Goal: Information Seeking & Learning: Learn about a topic

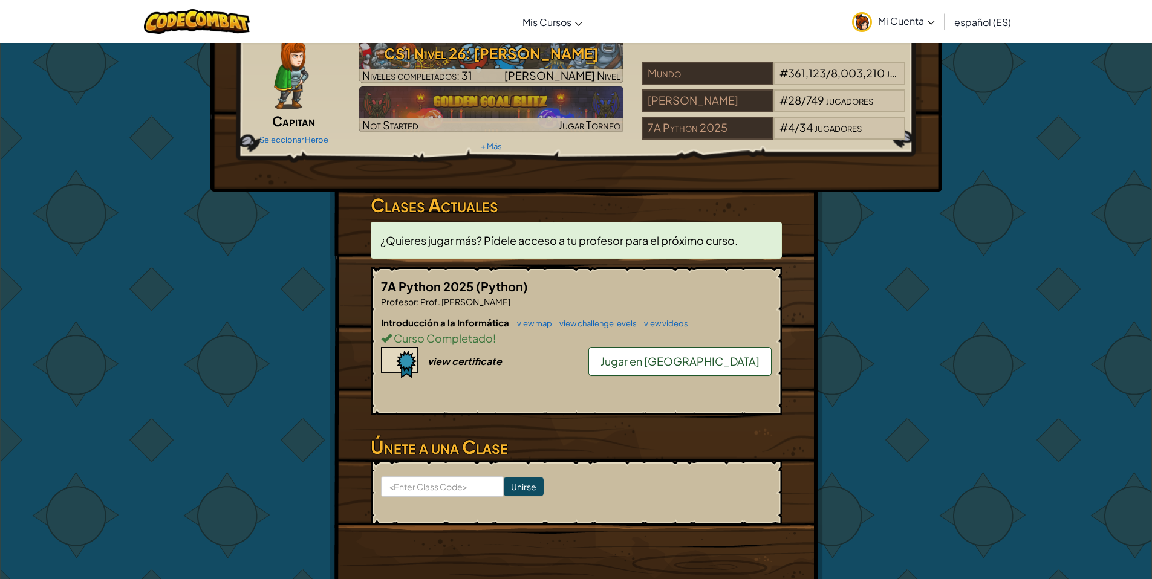
scroll to position [111, 0]
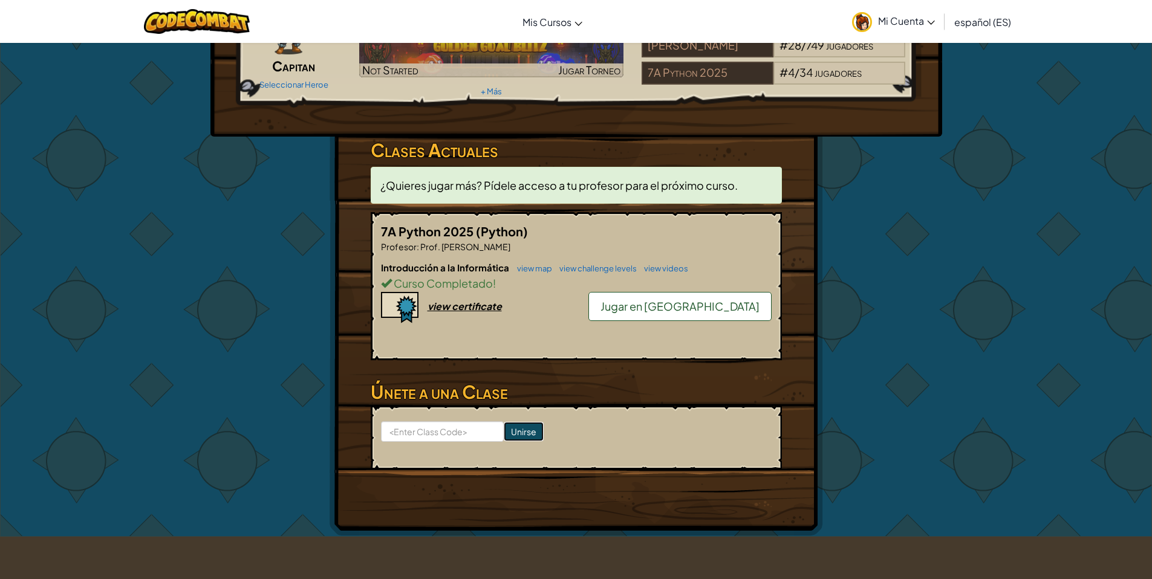
click at [518, 429] on input "Unirse" at bounding box center [524, 431] width 40 height 19
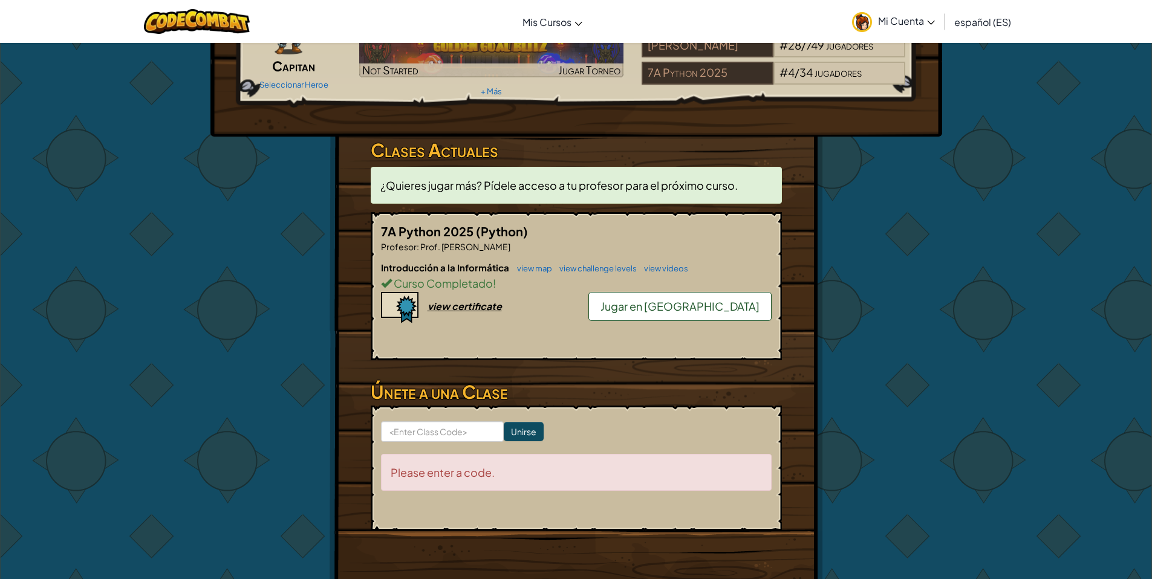
click at [703, 308] on span "Jugar en la Arena" at bounding box center [680, 306] width 159 height 14
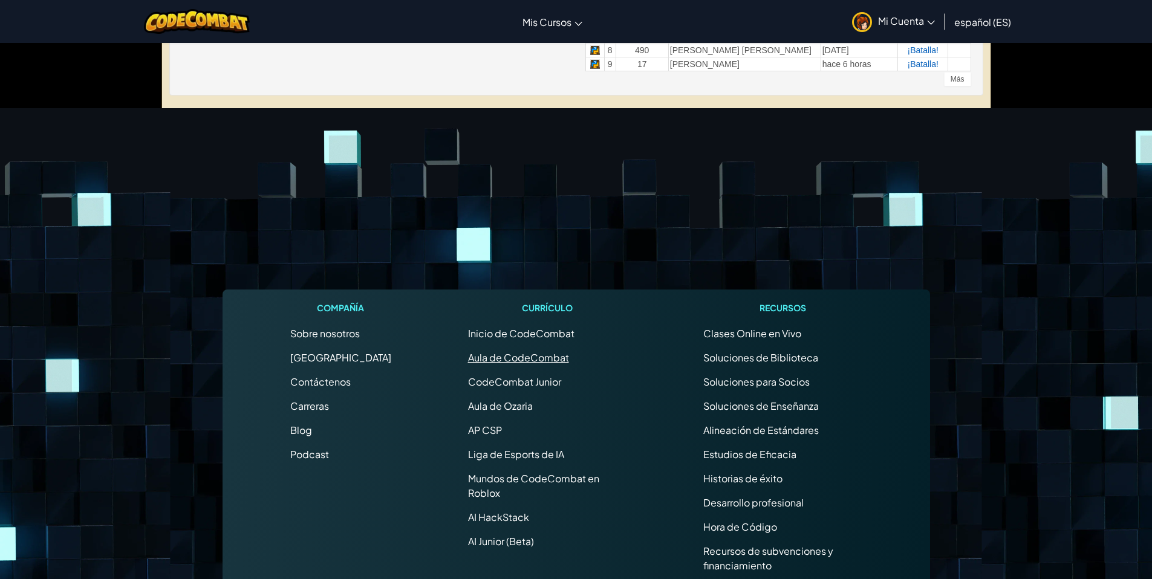
scroll to position [45, 0]
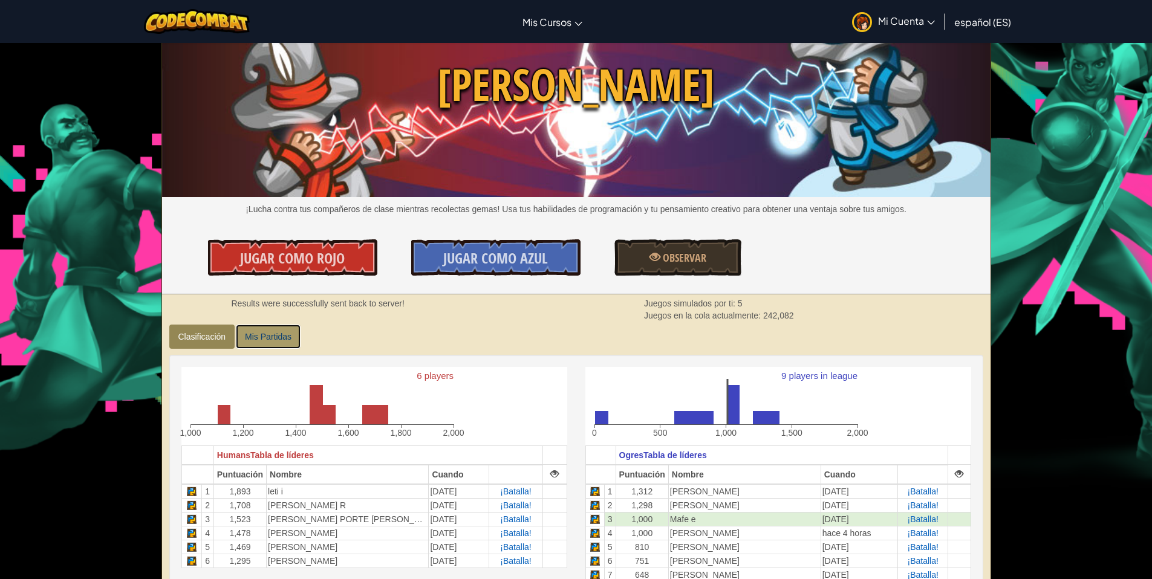
click at [270, 342] on link "Mis Partidas" at bounding box center [268, 337] width 65 height 24
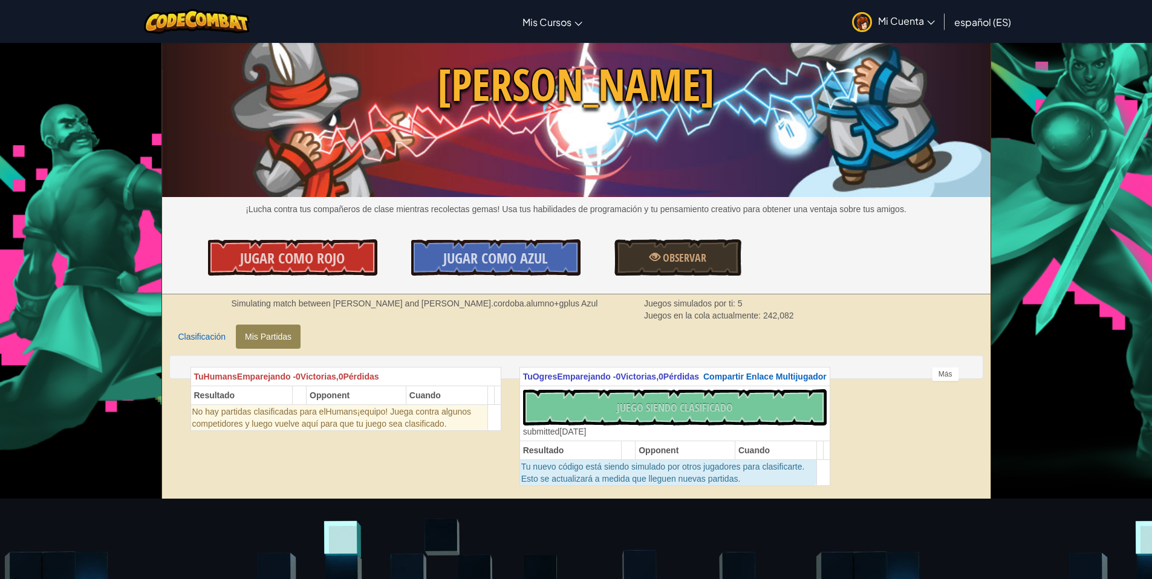
click at [608, 426] on div "No hay Código Nuevo para Clasificar ¡Clasifica Mi Juego! Enviando... Enviado pa…" at bounding box center [675, 413] width 304 height 48
click at [541, 426] on div "No hay Código Nuevo para Clasificar ¡Clasifica Mi Juego! Enviando... Enviado pa…" at bounding box center [675, 413] width 304 height 48
click at [275, 359] on div "Tu Humans Emparejando - 0 Victorias, 0 Pérdidas Resultado Opponent Cuando No ha…" at bounding box center [576, 367] width 814 height 24
drag, startPoint x: 267, startPoint y: 345, endPoint x: 238, endPoint y: 344, distance: 28.5
click at [266, 345] on link "Mis Partidas" at bounding box center [268, 337] width 65 height 24
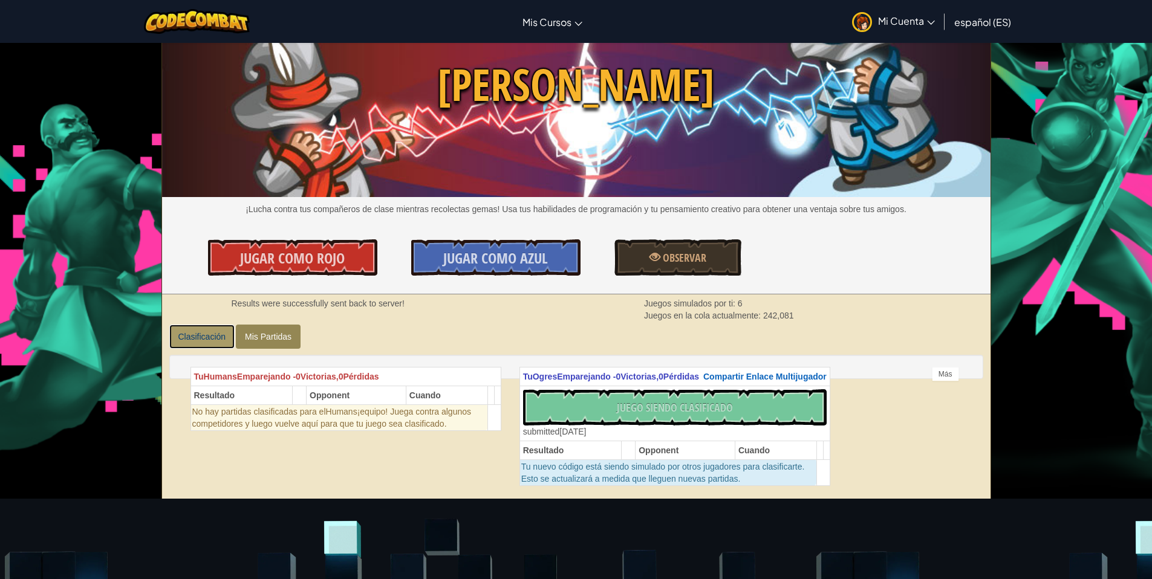
click at [223, 342] on link "Clasificación" at bounding box center [202, 337] width 66 height 24
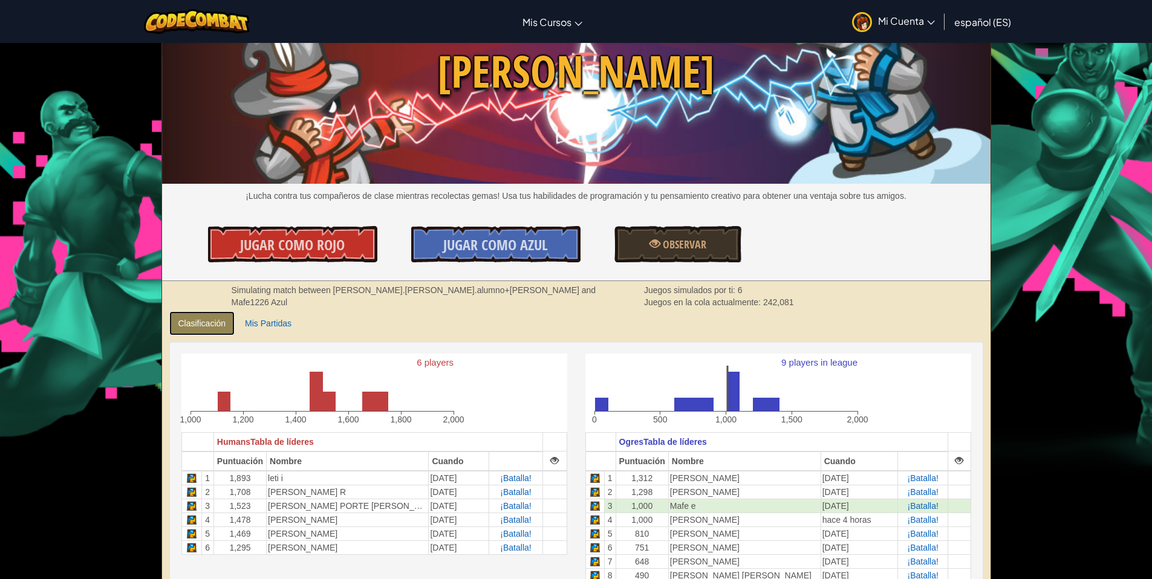
scroll to position [154, 0]
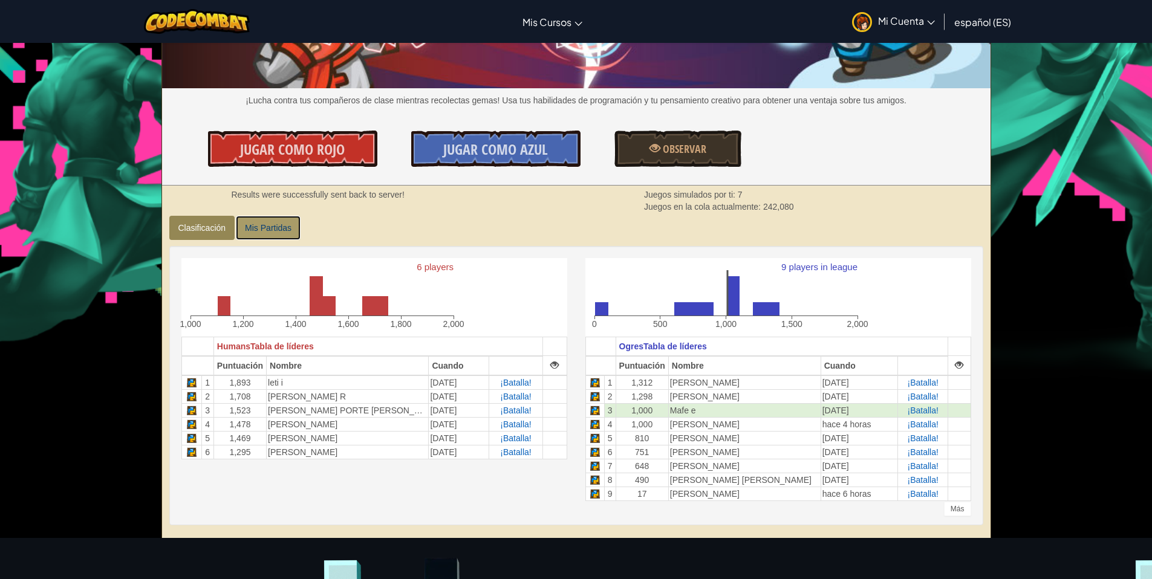
click at [274, 229] on link "Mis Partidas" at bounding box center [268, 228] width 65 height 24
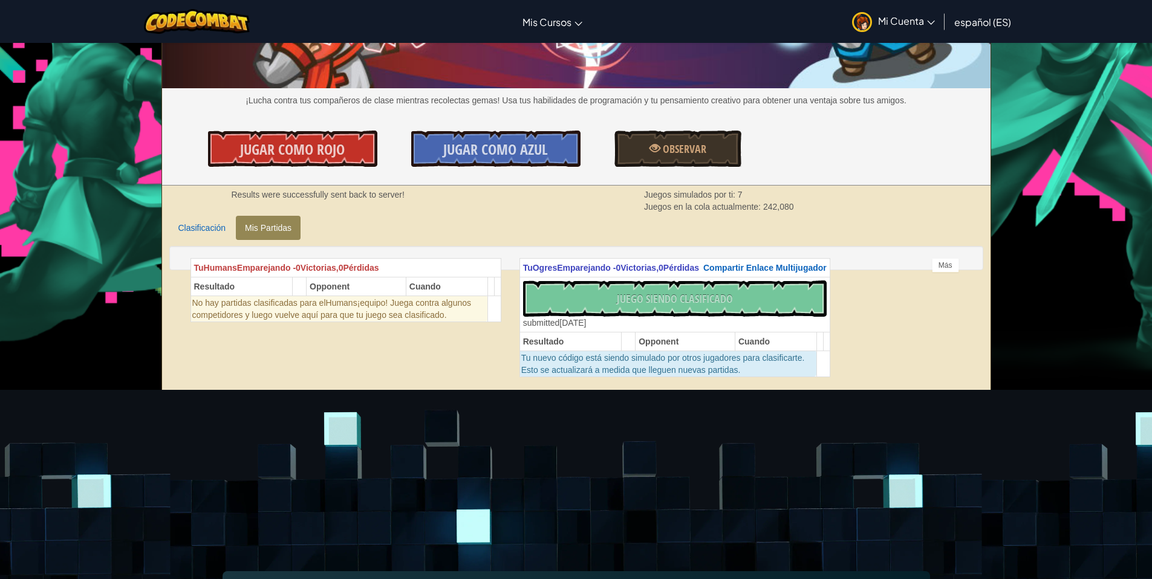
click at [644, 313] on div "No hay Código Nuevo para Clasificar ¡Clasifica Mi Juego! Enviando... Enviado pa…" at bounding box center [675, 305] width 304 height 48
click at [663, 310] on div "No hay Código Nuevo para Clasificar ¡Clasifica Mi Juego! Enviando... Enviado pa…" at bounding box center [675, 305] width 304 height 48
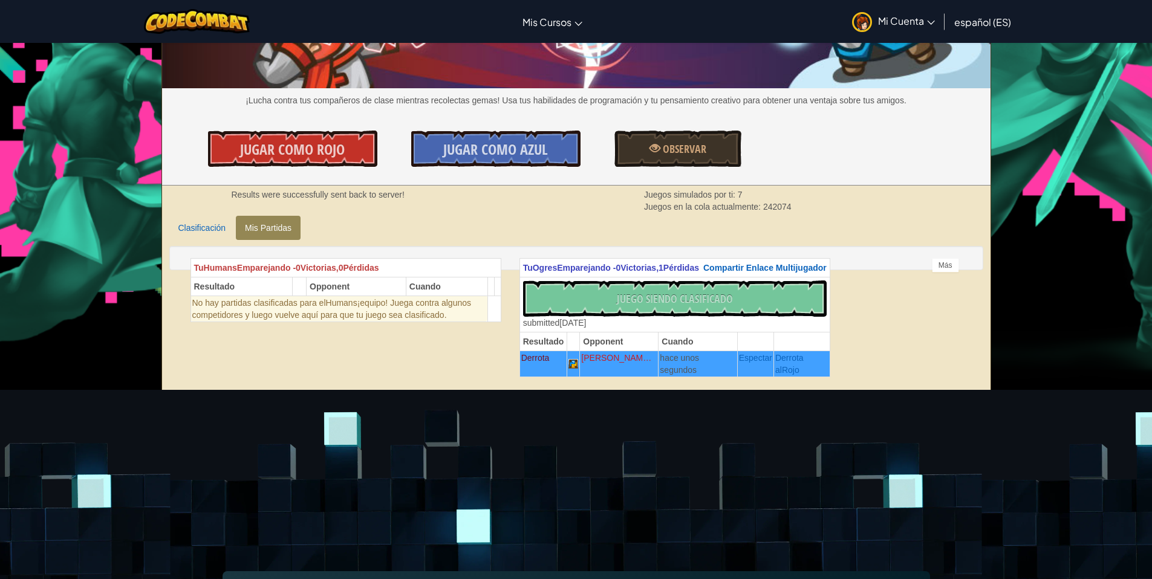
click at [944, 273] on div "6 players 1,000 1,200 1,400 1,600 1,800 2,000 Humans Tabla de líderes Puntuació…" at bounding box center [576, 314] width 832 height 149
click at [943, 269] on div "Más" at bounding box center [945, 265] width 27 height 15
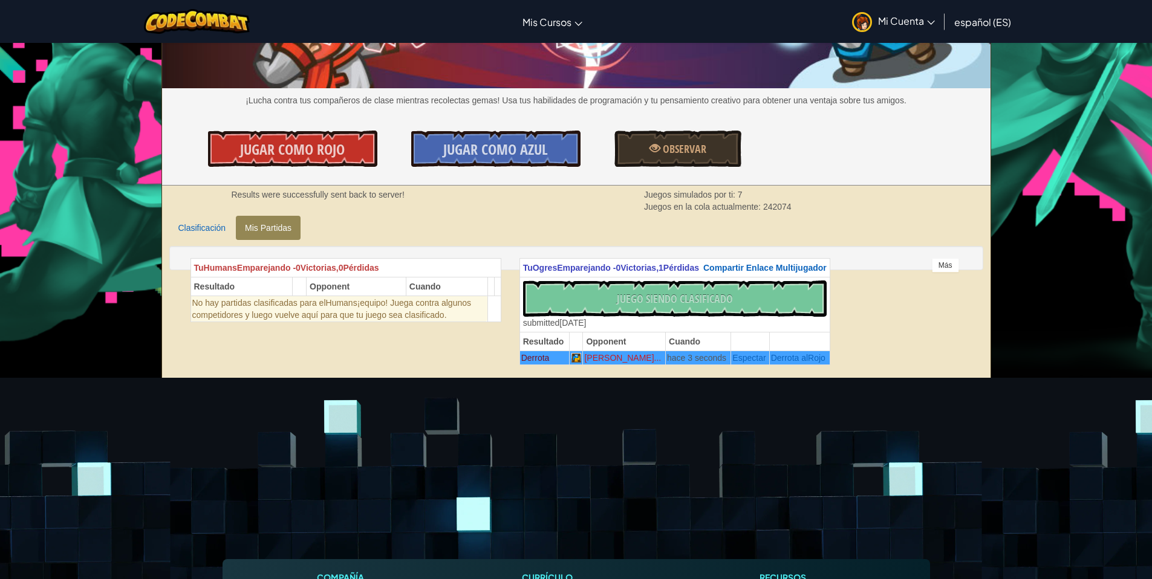
click at [941, 272] on div "Más" at bounding box center [945, 265] width 27 height 15
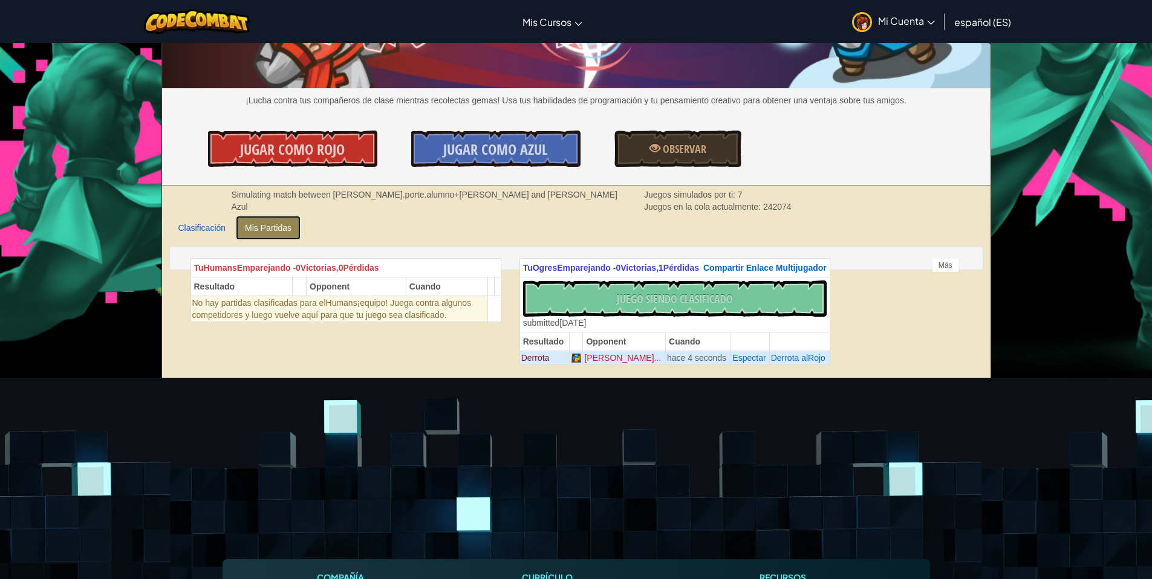
click at [283, 236] on link "Mis Partidas" at bounding box center [268, 228] width 65 height 24
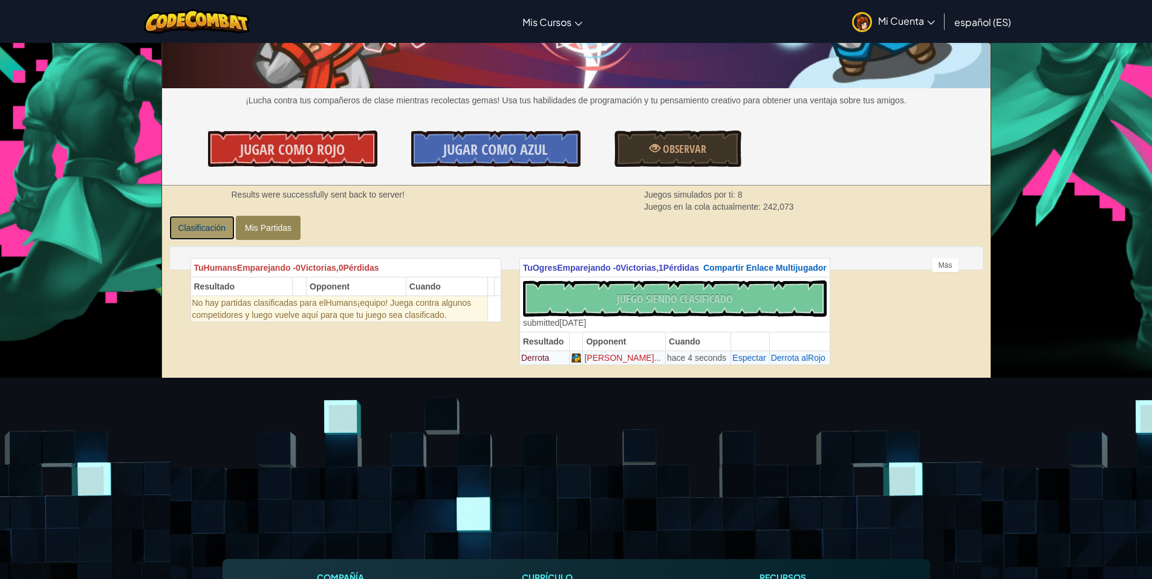
click at [207, 226] on link "Clasificación" at bounding box center [202, 228] width 66 height 24
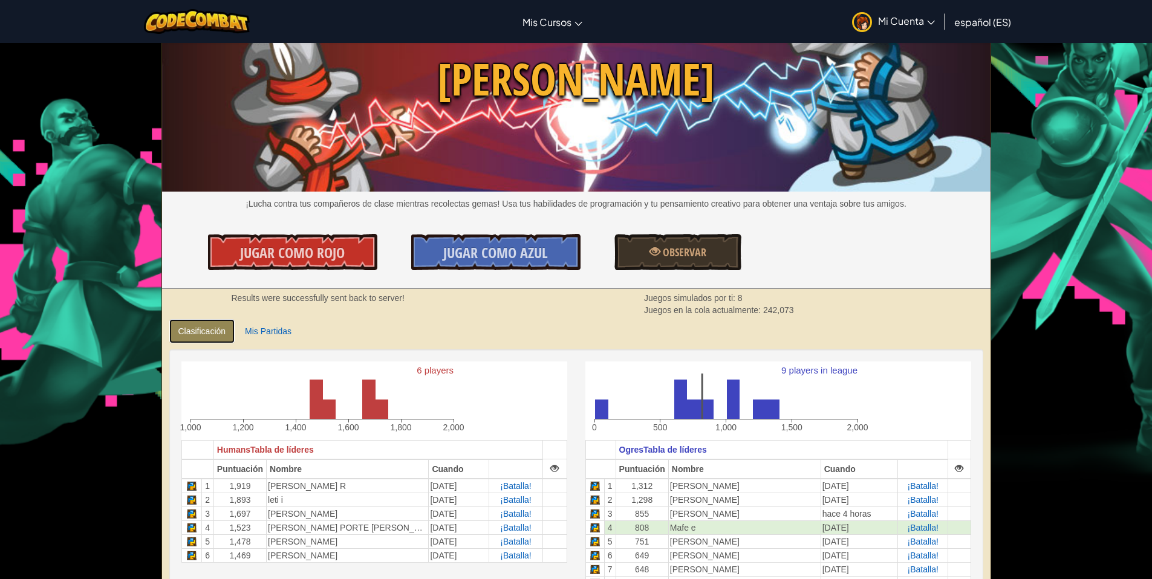
scroll to position [106, 0]
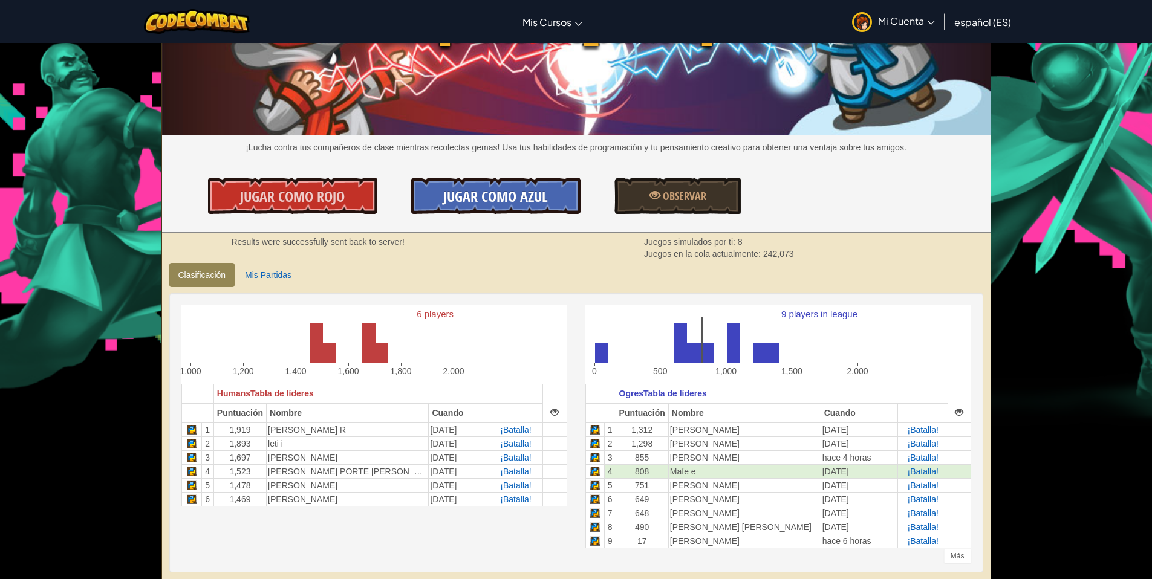
click at [454, 198] on span "Jugar como Azul" at bounding box center [495, 196] width 105 height 19
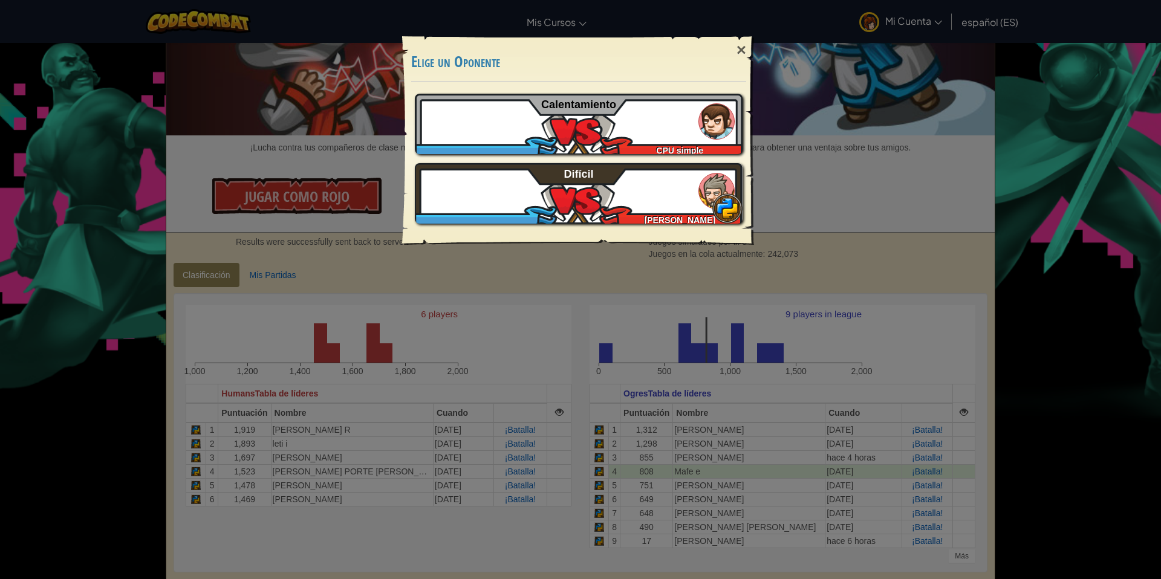
click at [440, 270] on div "× Elige un Oponente Jugar Tutorial Recomendado si nunca has jugado antes Omitir…" at bounding box center [580, 289] width 1161 height 579
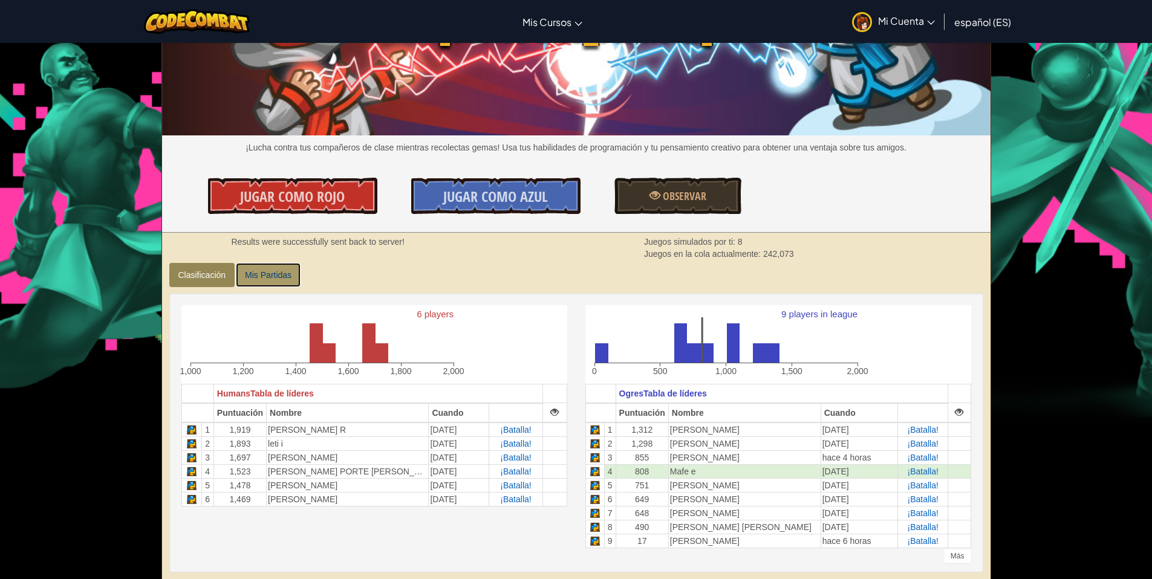
click at [259, 275] on link "Mis Partidas" at bounding box center [268, 275] width 65 height 24
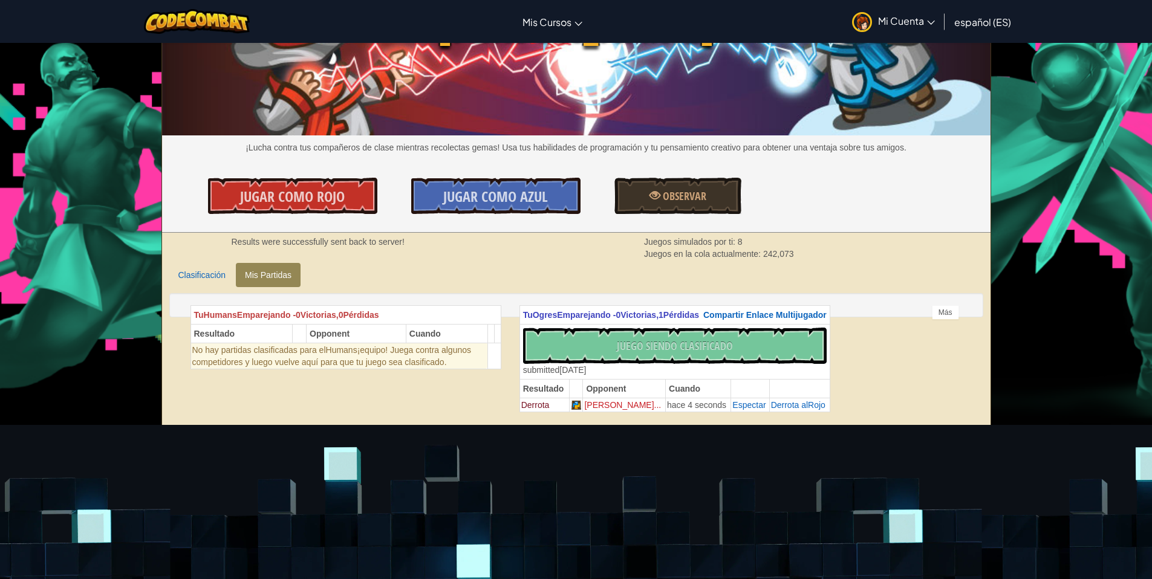
click at [657, 359] on div "No hay Código Nuevo para Clasificar ¡Clasifica Mi Juego! Enviando... Enviado pa…" at bounding box center [675, 352] width 304 height 48
click at [658, 359] on div "No hay Código Nuevo para Clasificar ¡Clasifica Mi Juego! Enviando... Enviado pa…" at bounding box center [675, 352] width 304 height 48
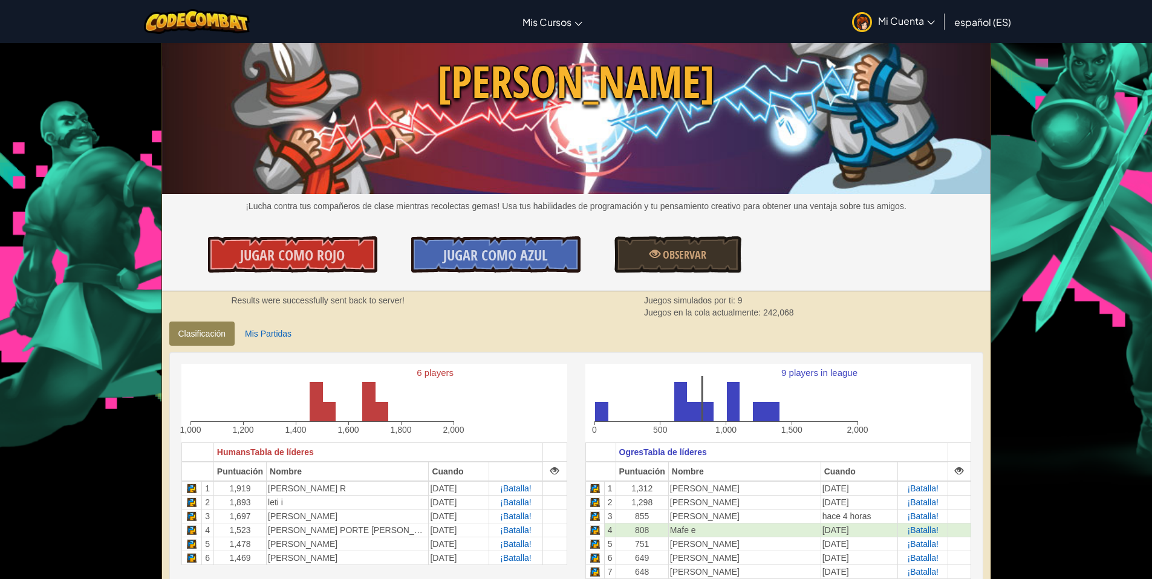
scroll to position [52, 0]
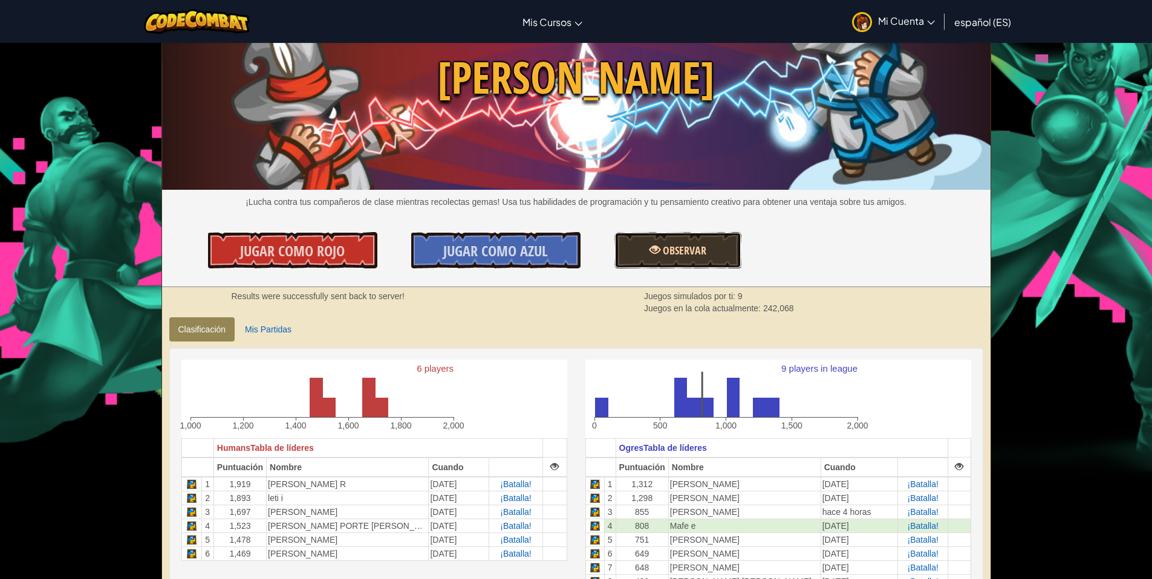
click at [652, 259] on link "Observar" at bounding box center [677, 250] width 127 height 36
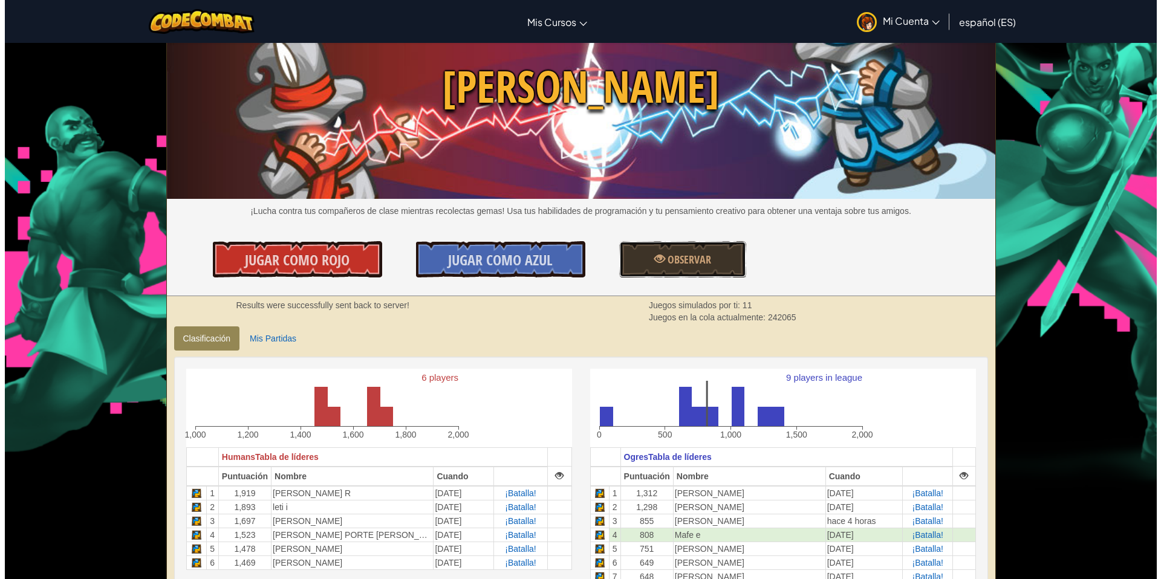
scroll to position [0, 0]
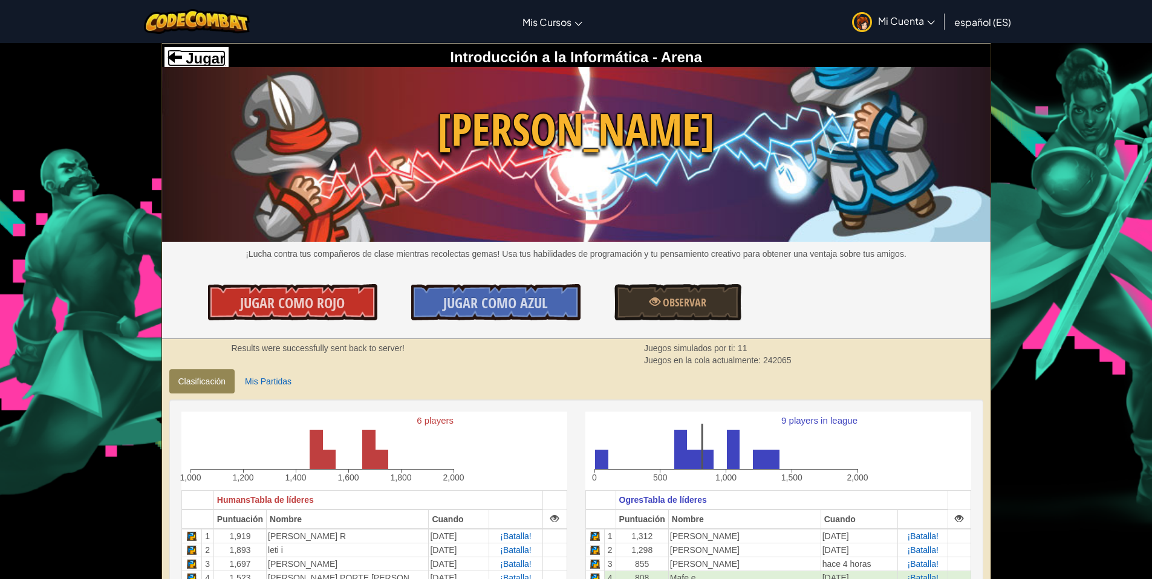
click at [207, 57] on span "Jugar" at bounding box center [204, 58] width 44 height 16
select select "es-ES"
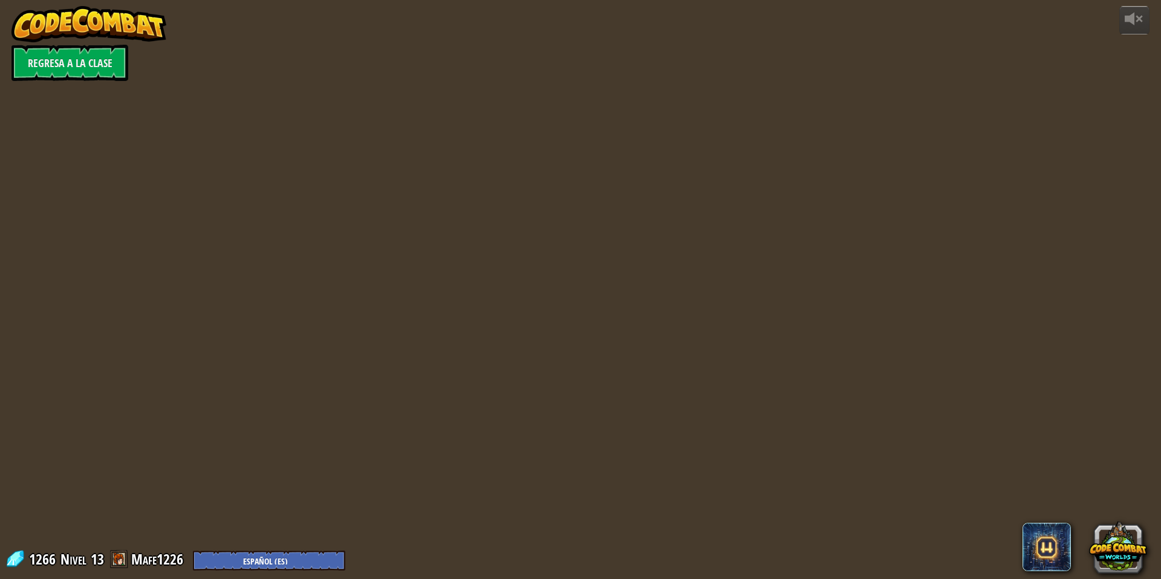
select select "es-ES"
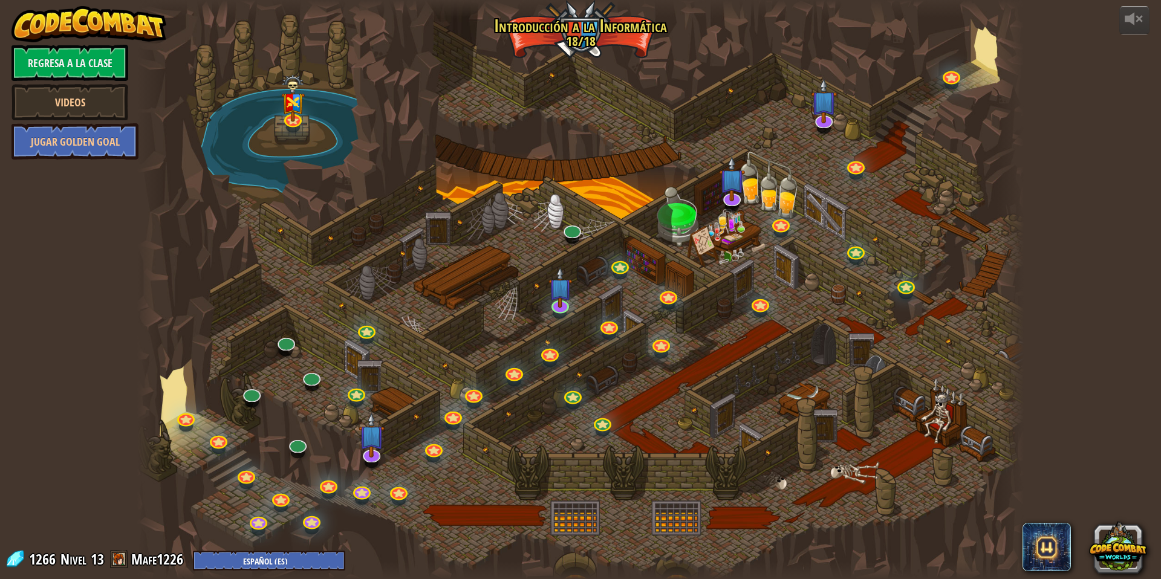
select select "es-ES"
click at [553, 351] on link at bounding box center [549, 351] width 24 height 24
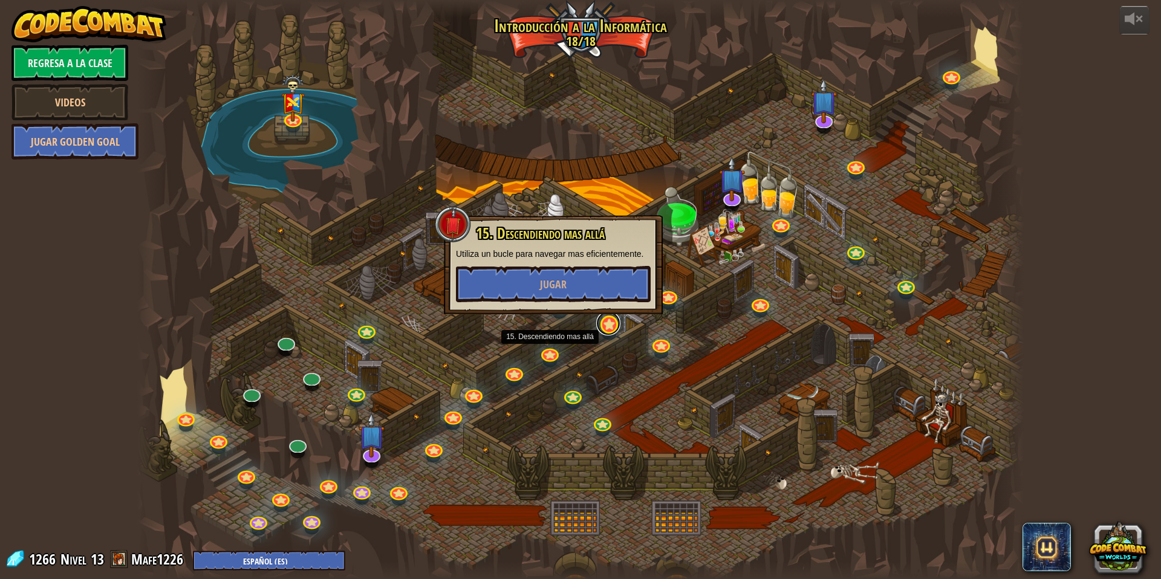
click at [614, 330] on link at bounding box center [608, 323] width 24 height 24
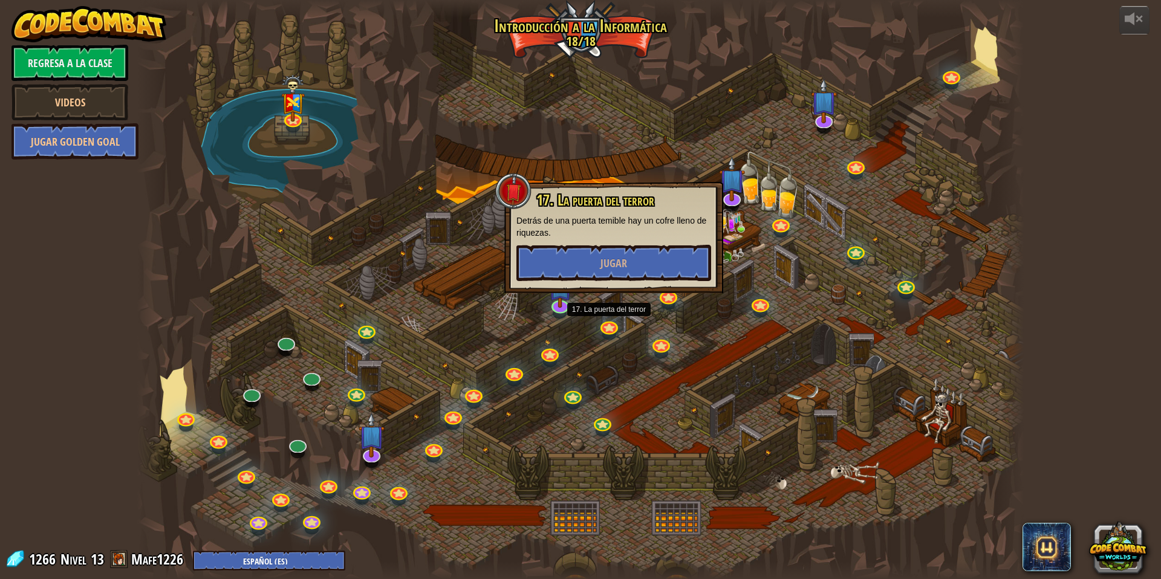
click at [571, 333] on div at bounding box center [580, 289] width 887 height 579
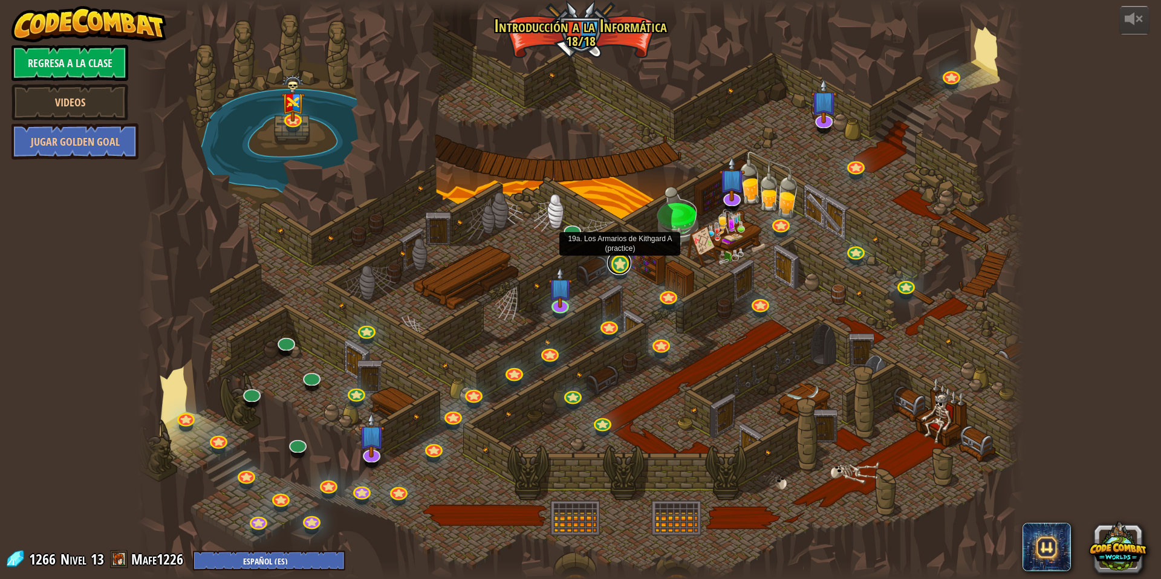
click at [627, 267] on link at bounding box center [619, 263] width 24 height 24
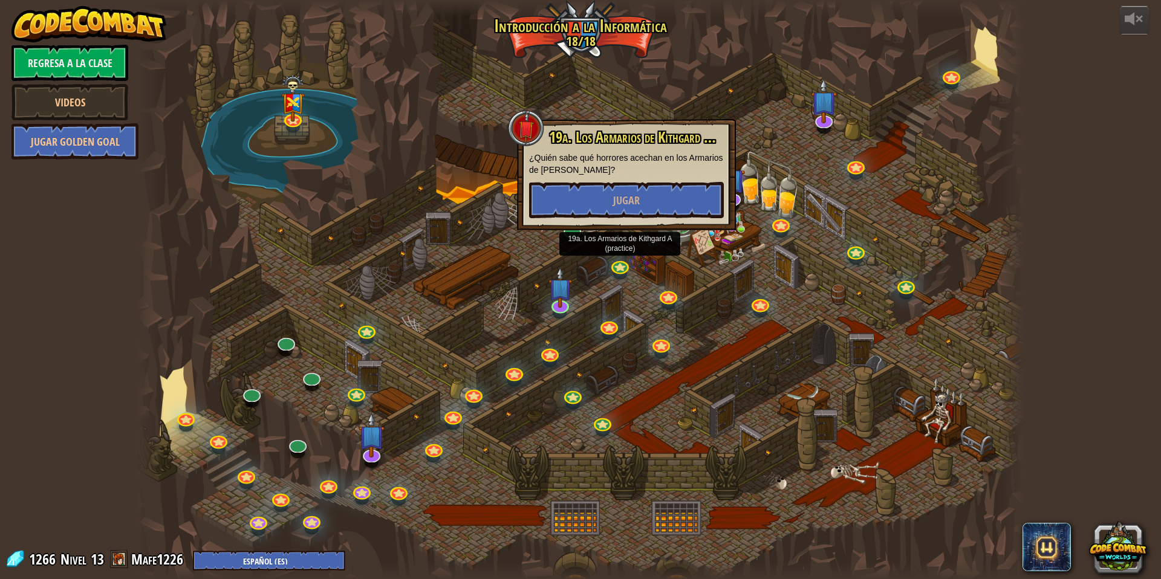
click at [720, 316] on div at bounding box center [580, 289] width 887 height 579
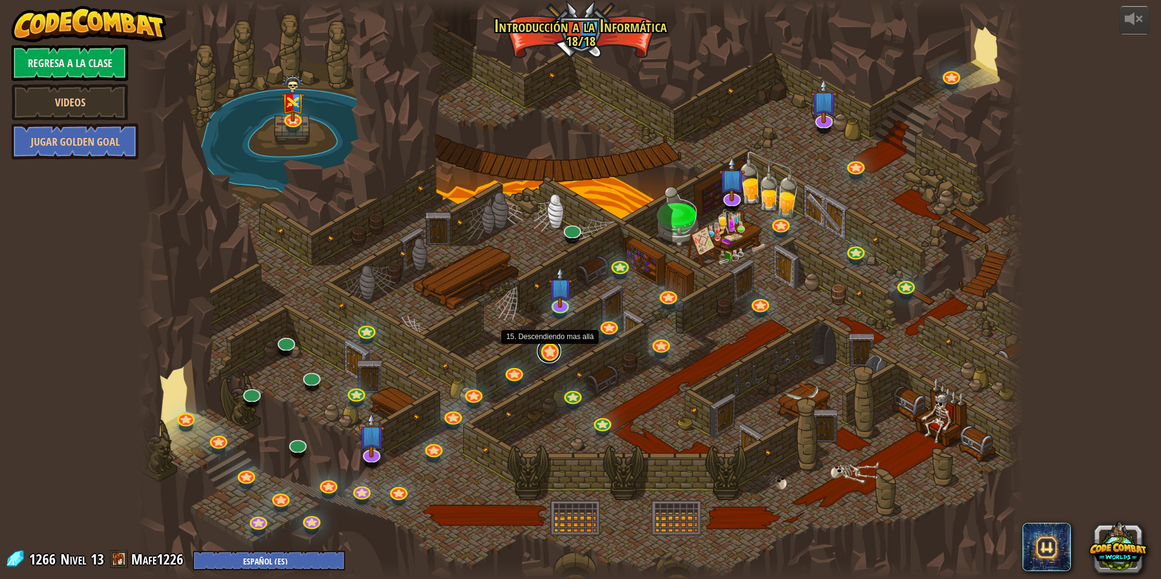
click at [550, 350] on link at bounding box center [549, 351] width 24 height 24
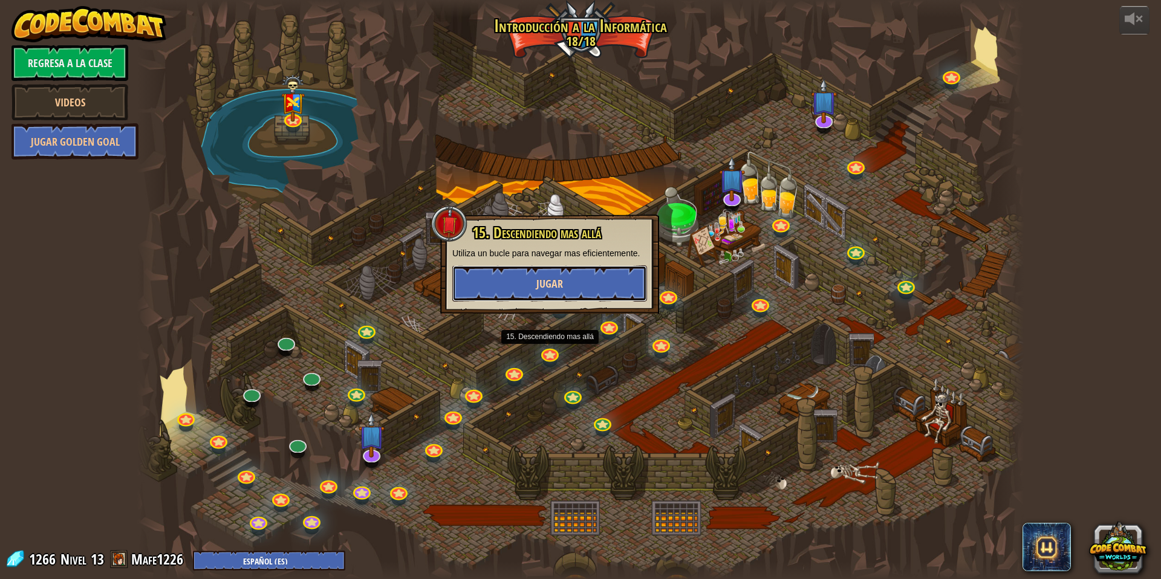
click at [573, 287] on button "Jugar" at bounding box center [549, 284] width 195 height 36
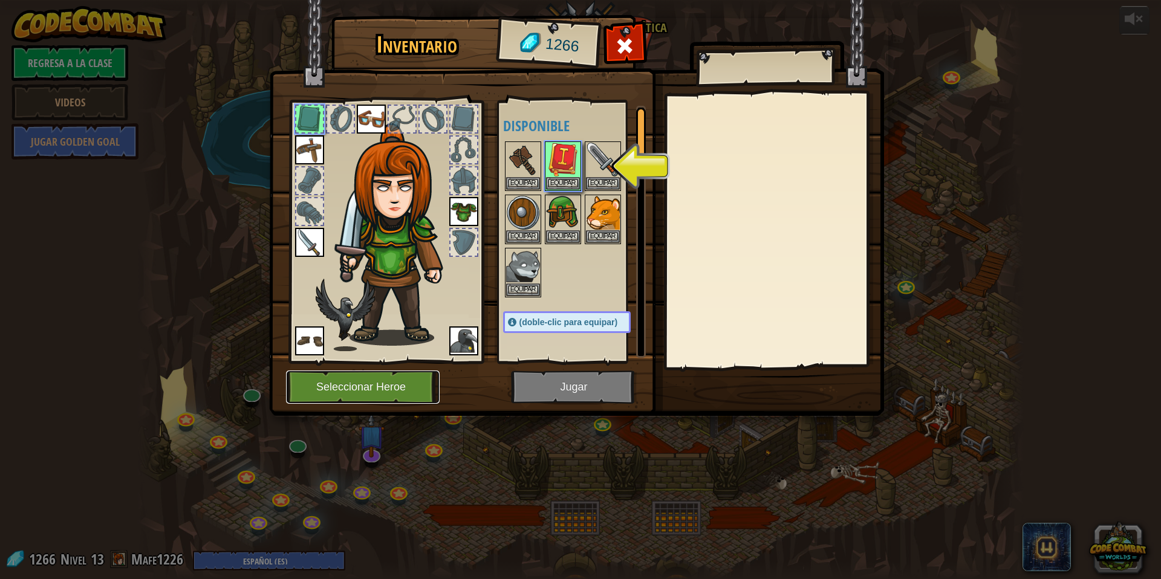
click at [370, 393] on button "Seleccionar Heroe" at bounding box center [363, 387] width 154 height 33
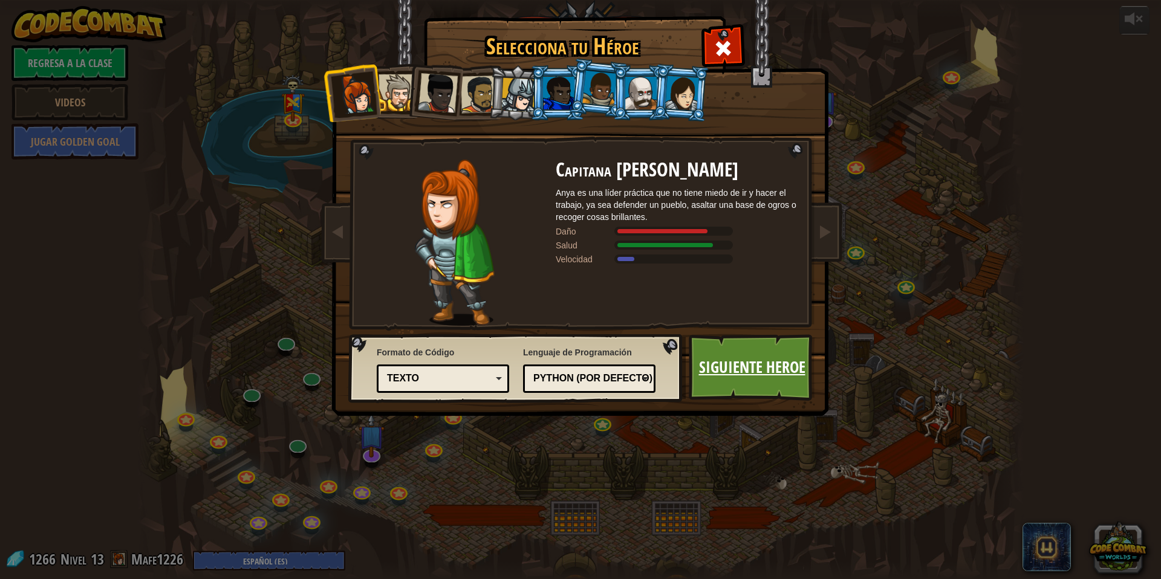
click at [770, 361] on link "Siguiente Heroe" at bounding box center [752, 367] width 126 height 67
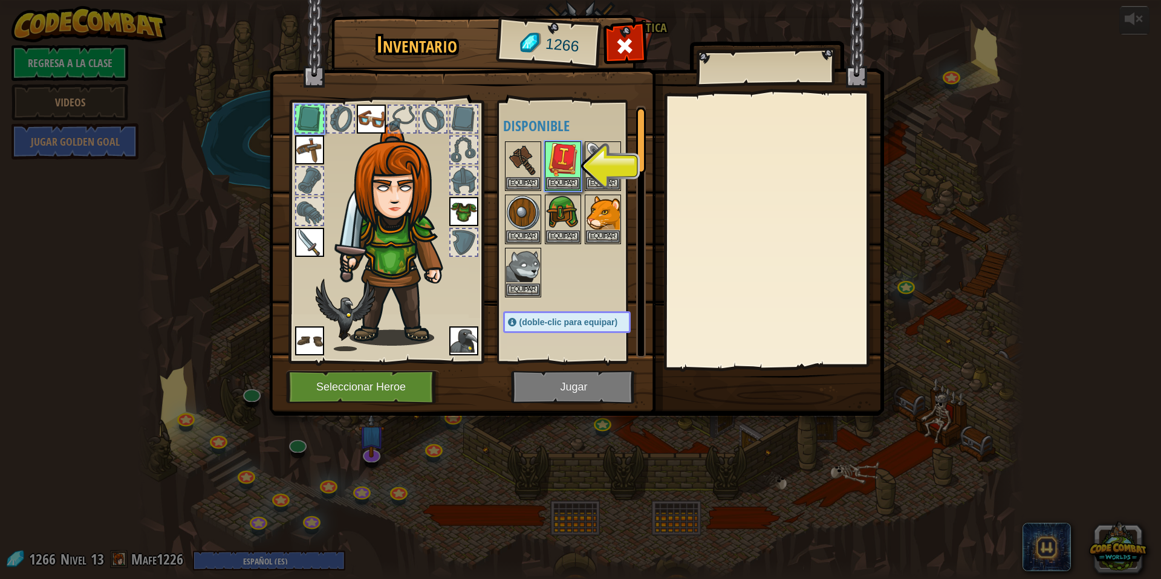
click at [578, 401] on img at bounding box center [576, 196] width 615 height 439
click at [579, 396] on img at bounding box center [576, 196] width 615 height 439
click at [569, 163] on img at bounding box center [563, 160] width 34 height 34
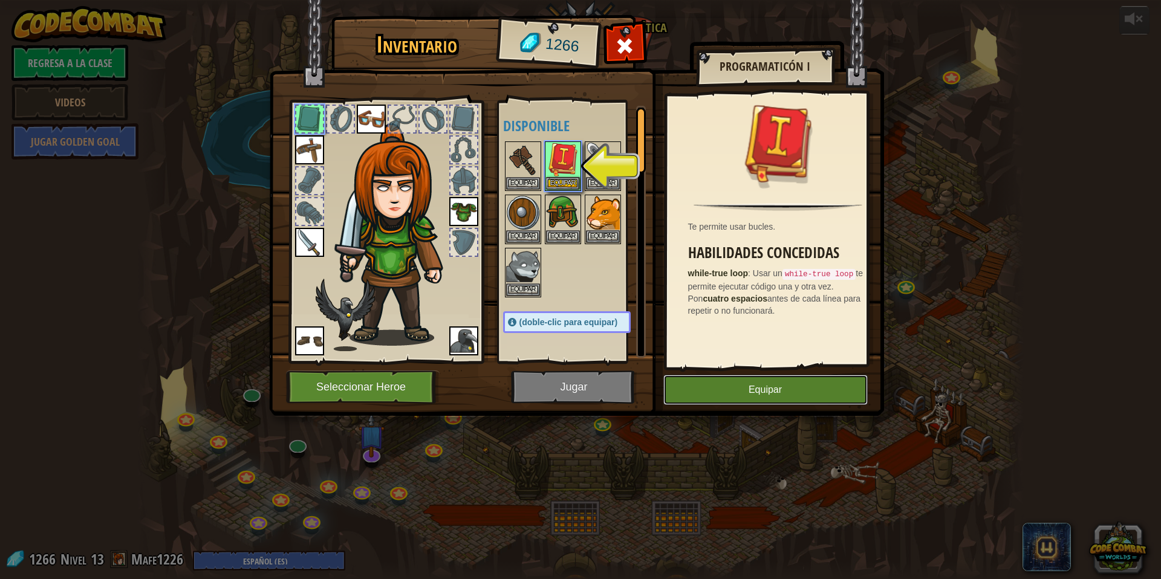
click at [731, 400] on button "Equipar" at bounding box center [765, 390] width 204 height 30
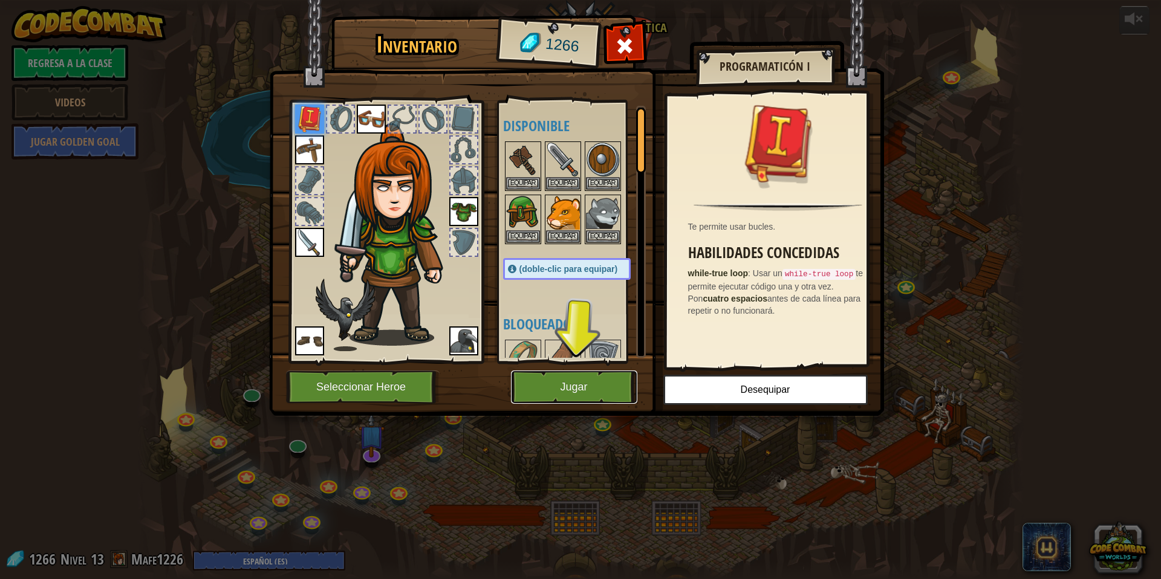
click at [610, 391] on button "Jugar" at bounding box center [574, 387] width 126 height 33
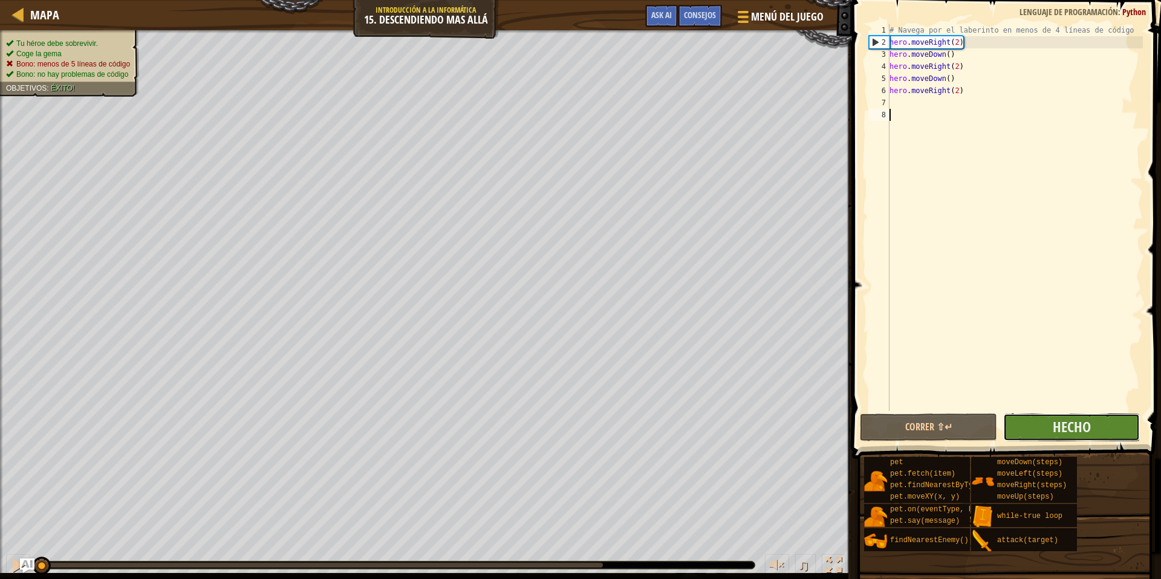
click at [1049, 425] on button "Hecho" at bounding box center [1071, 428] width 137 height 28
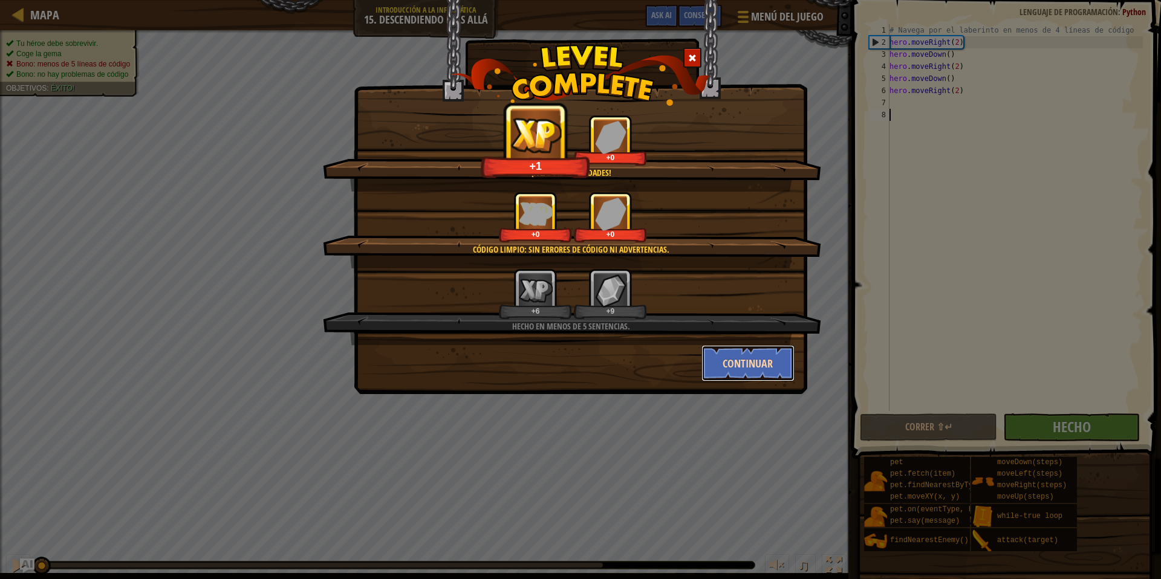
click at [743, 372] on button "Continuar" at bounding box center [749, 363] width 94 height 36
click at [788, 368] on div "¡A las profundidades! +1 +0 Código limpio: sin errores de código ni advertencia…" at bounding box center [580, 289] width 1161 height 579
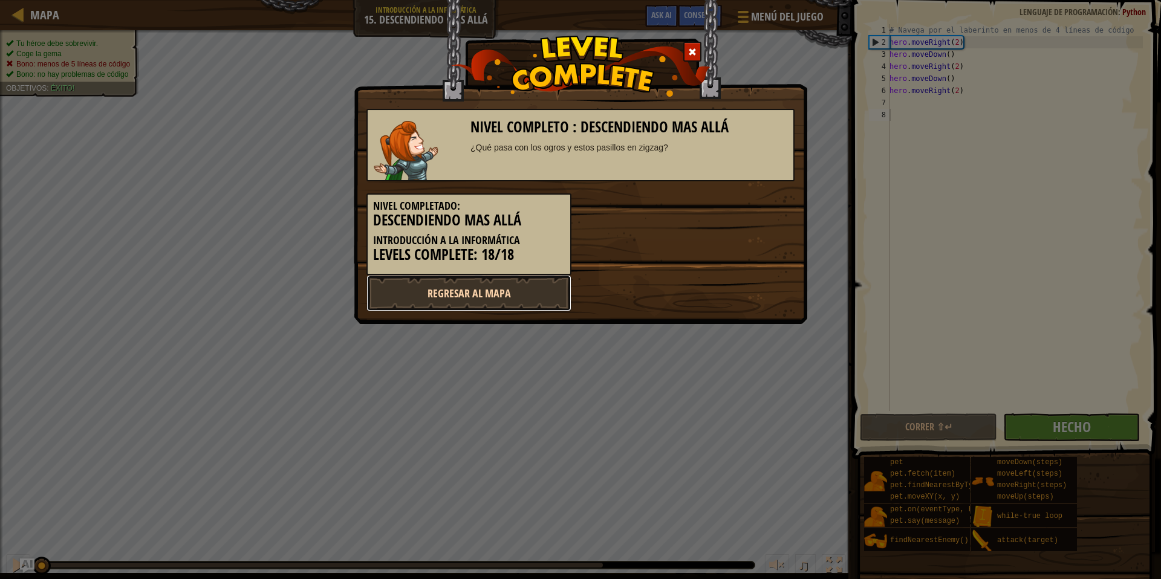
click at [509, 299] on link "Regresar al mapa" at bounding box center [469, 293] width 205 height 36
select select "es-ES"
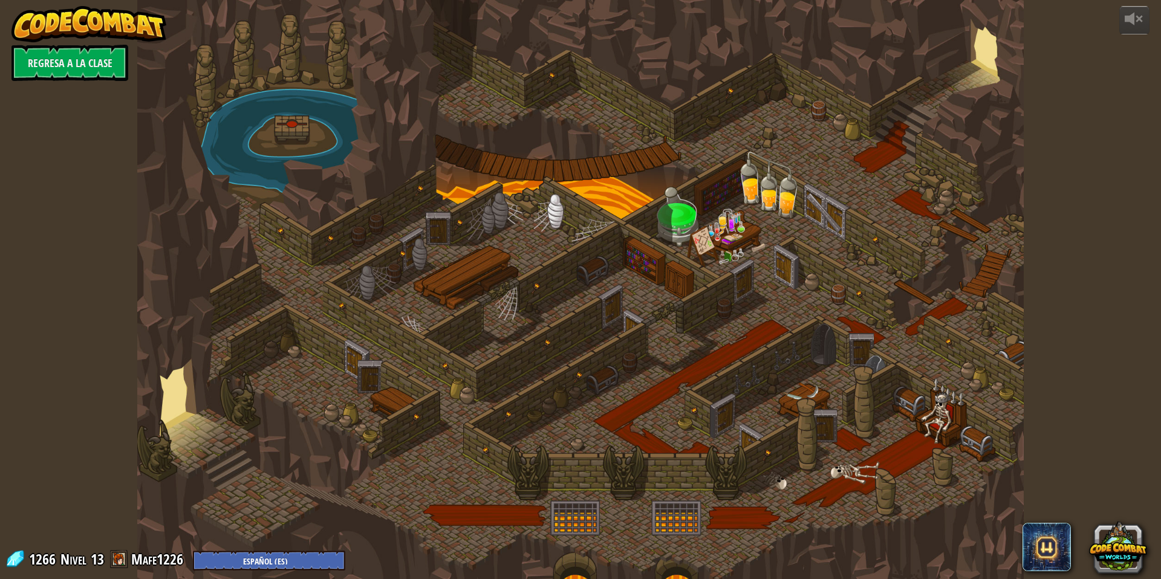
select select "es-ES"
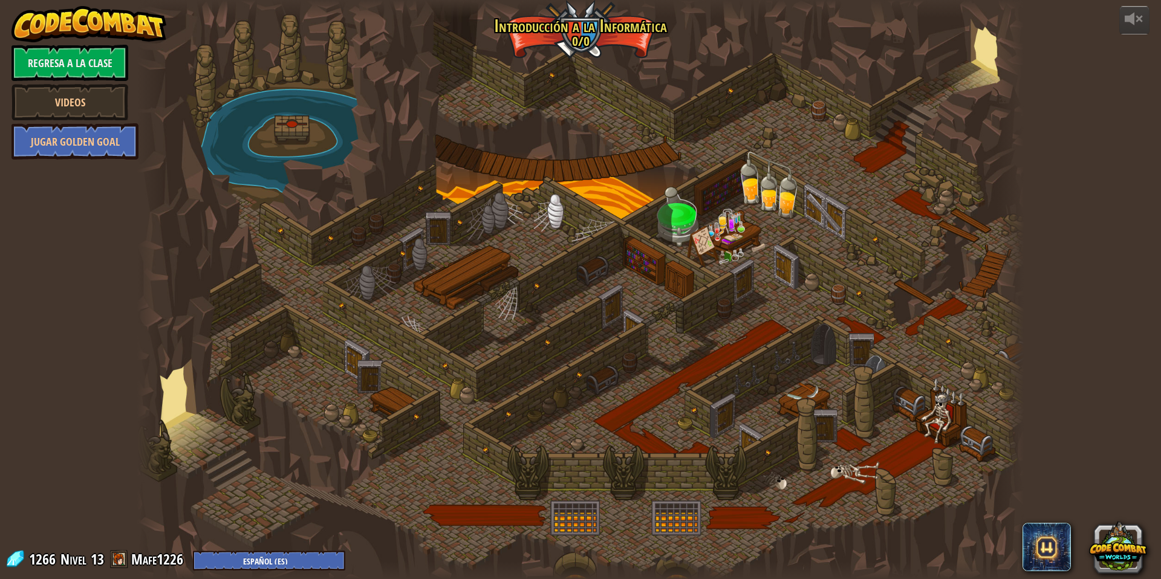
select select "es-ES"
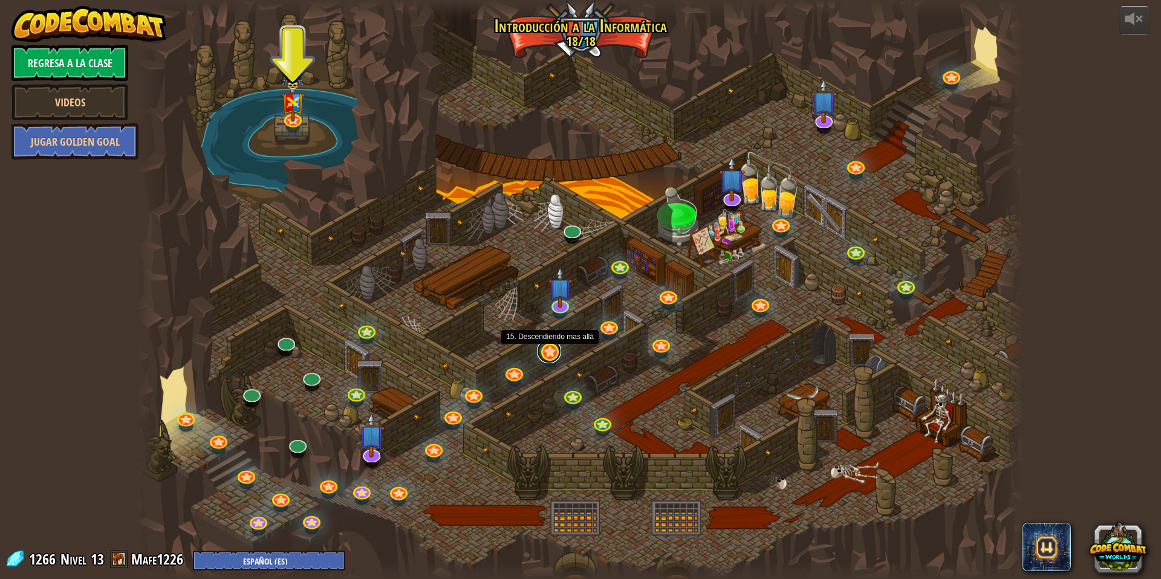
click at [541, 354] on link at bounding box center [549, 351] width 24 height 24
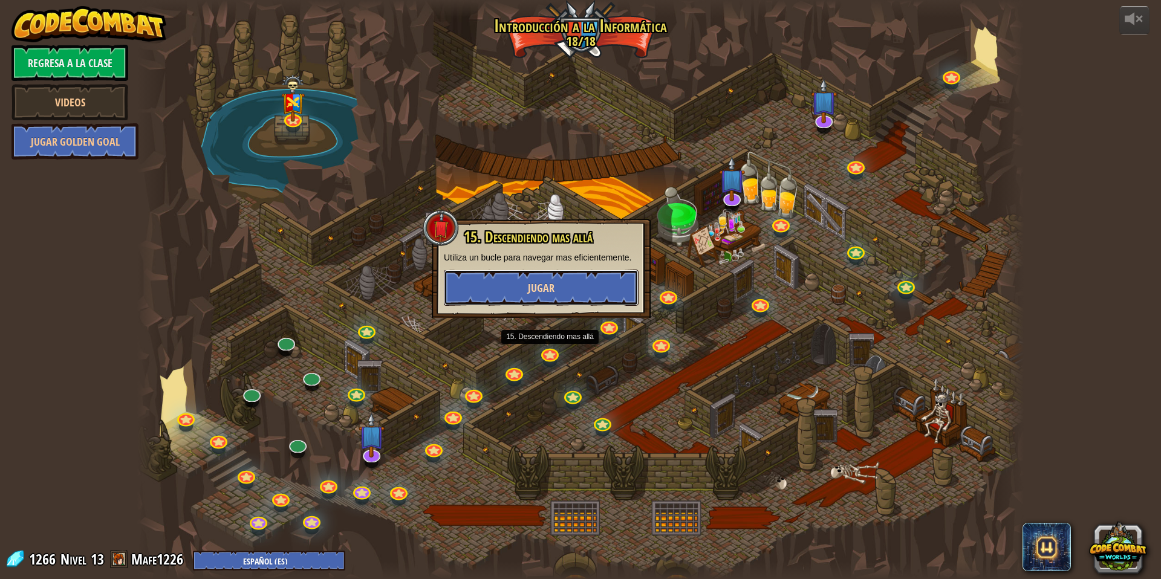
click at [544, 296] on button "Jugar" at bounding box center [541, 288] width 195 height 36
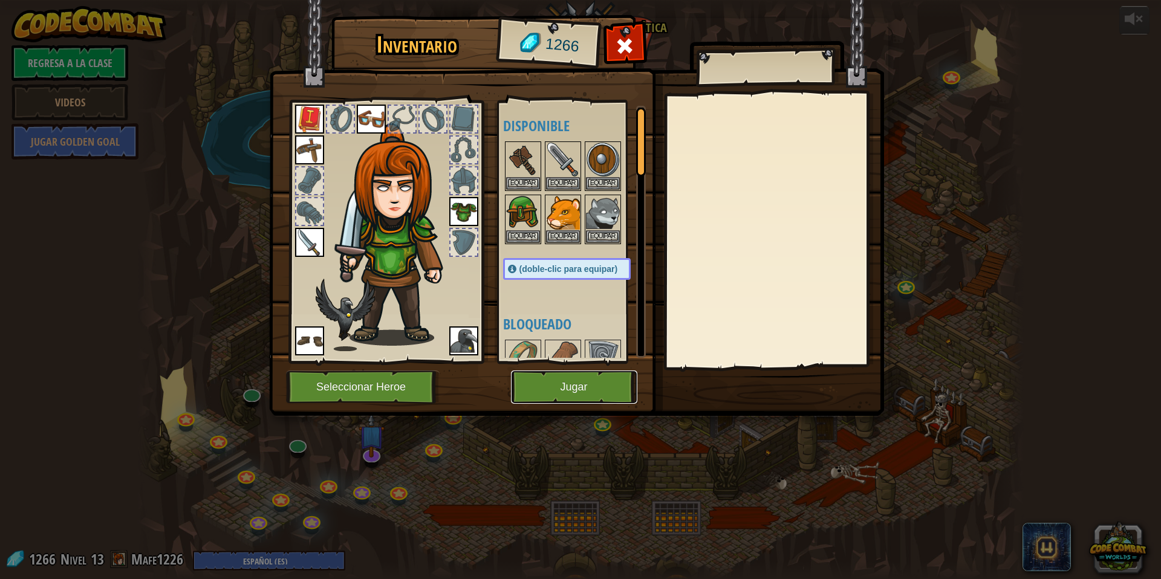
click at [565, 396] on button "Jugar" at bounding box center [574, 387] width 126 height 33
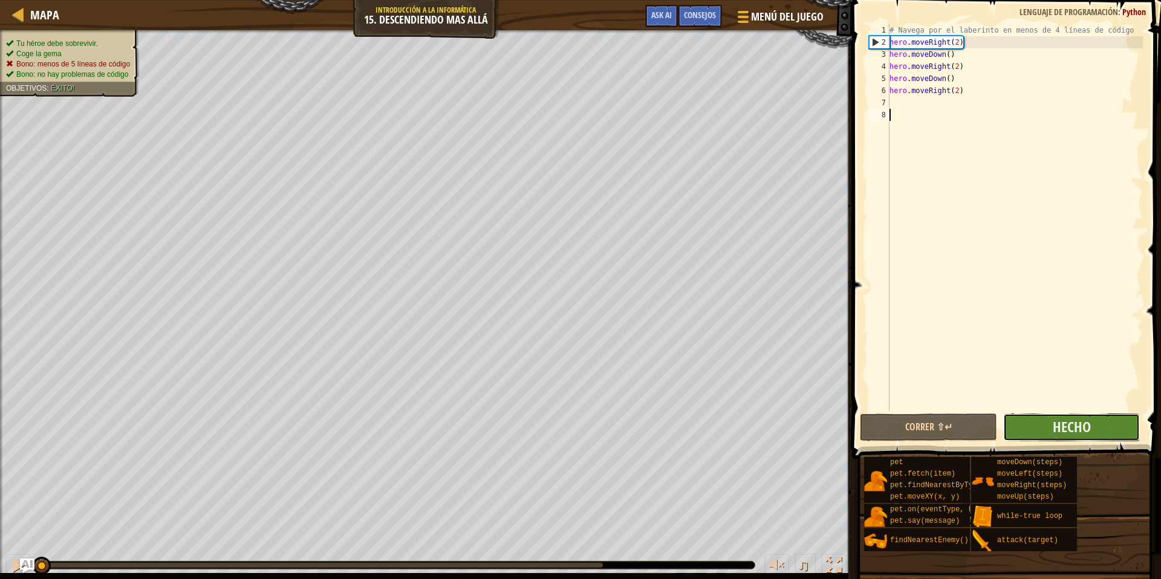
click at [1092, 434] on button "Hecho" at bounding box center [1071, 428] width 137 height 28
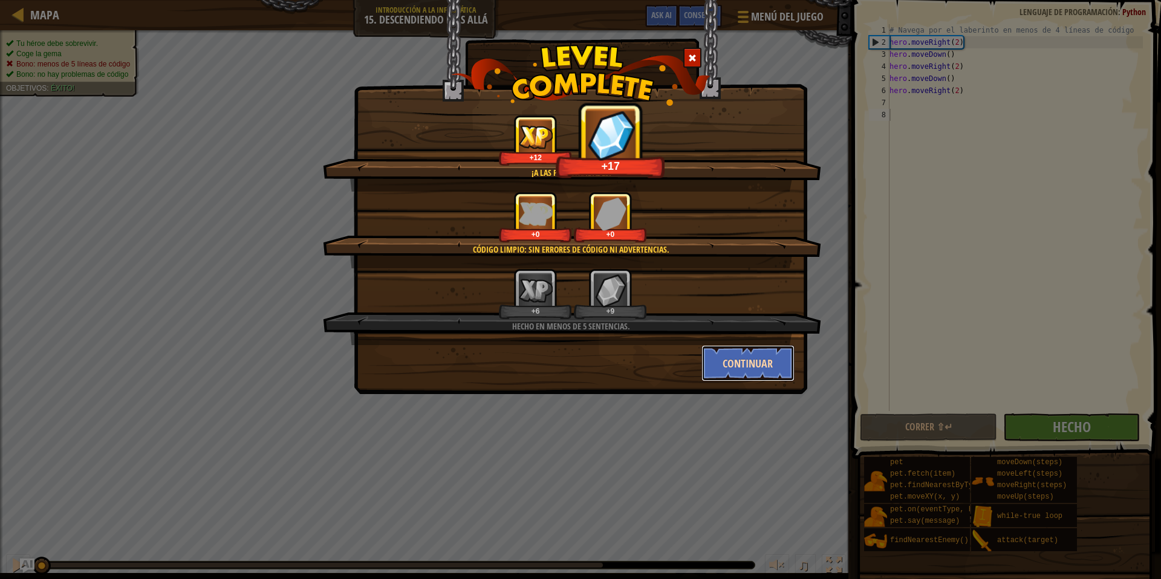
click at [768, 375] on button "Continuar" at bounding box center [749, 363] width 94 height 36
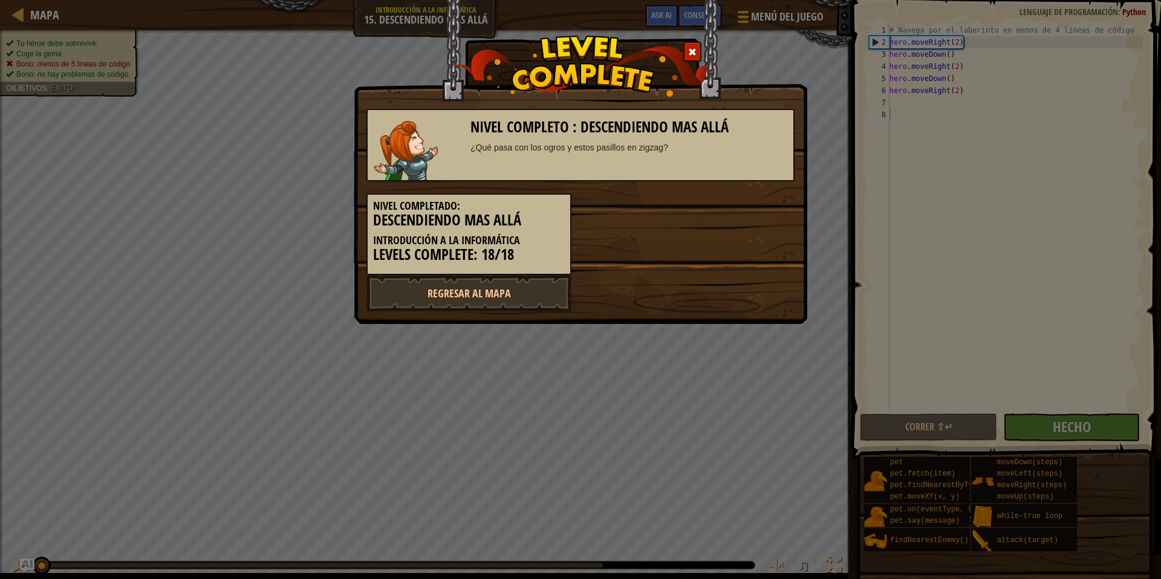
click at [762, 400] on div "Nivel completo : Descendiendo mas allá ¿Qué pasa con los ogros y estos pasillos…" at bounding box center [580, 289] width 1161 height 579
select select "es-ES"
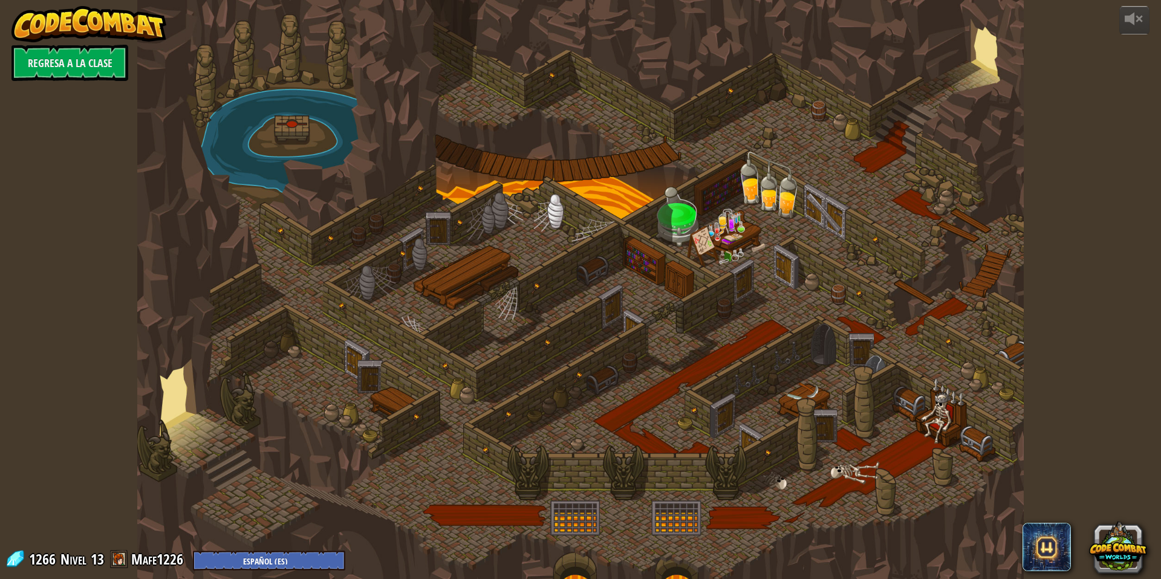
select select "es-ES"
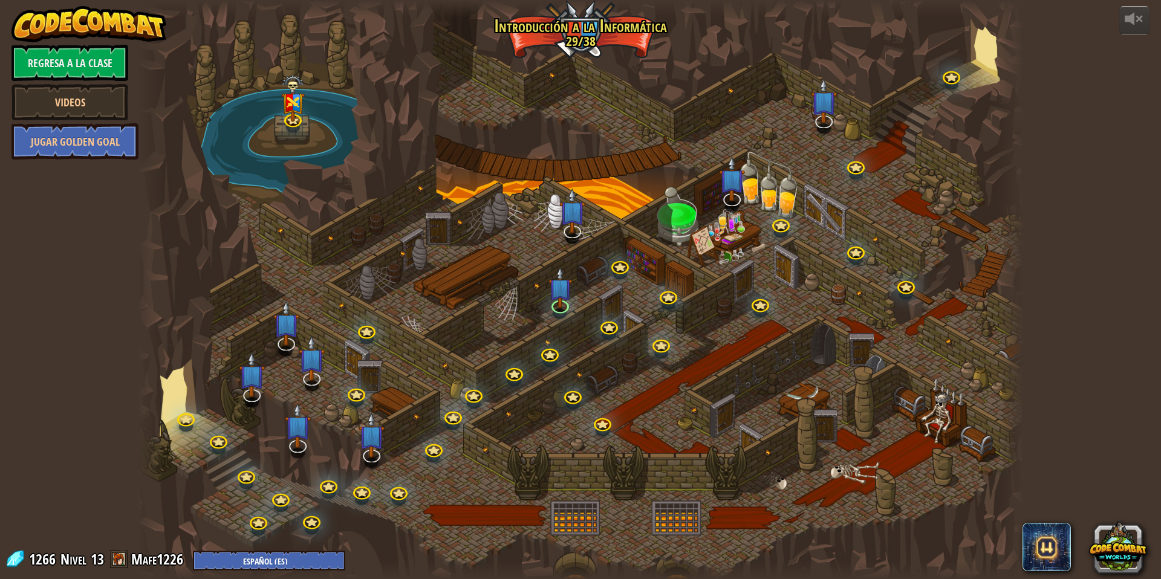
select select "es-ES"
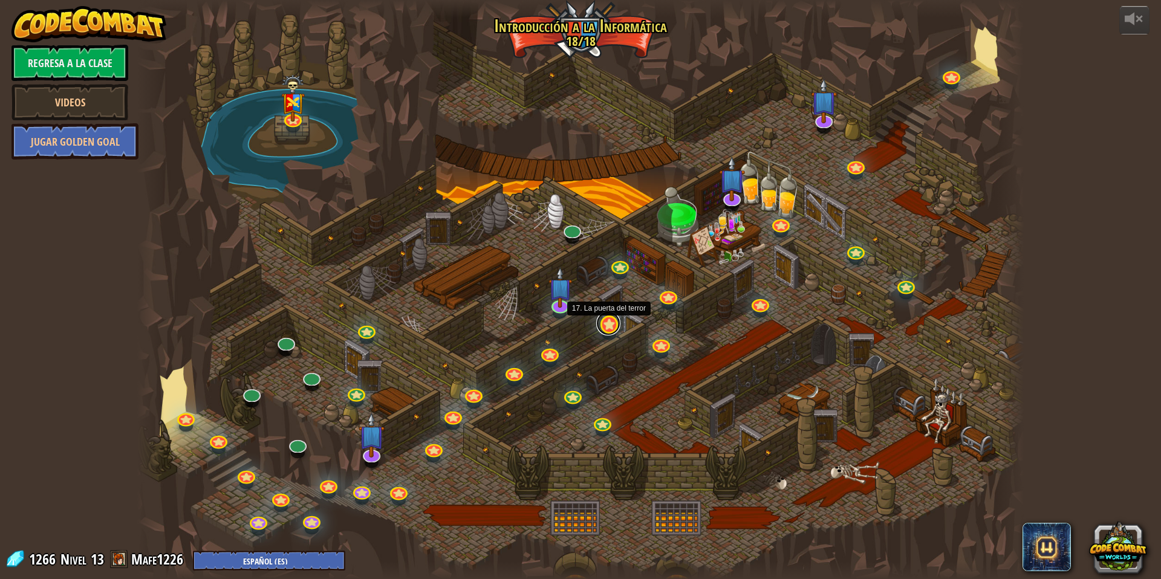
click at [605, 331] on link at bounding box center [608, 323] width 24 height 24
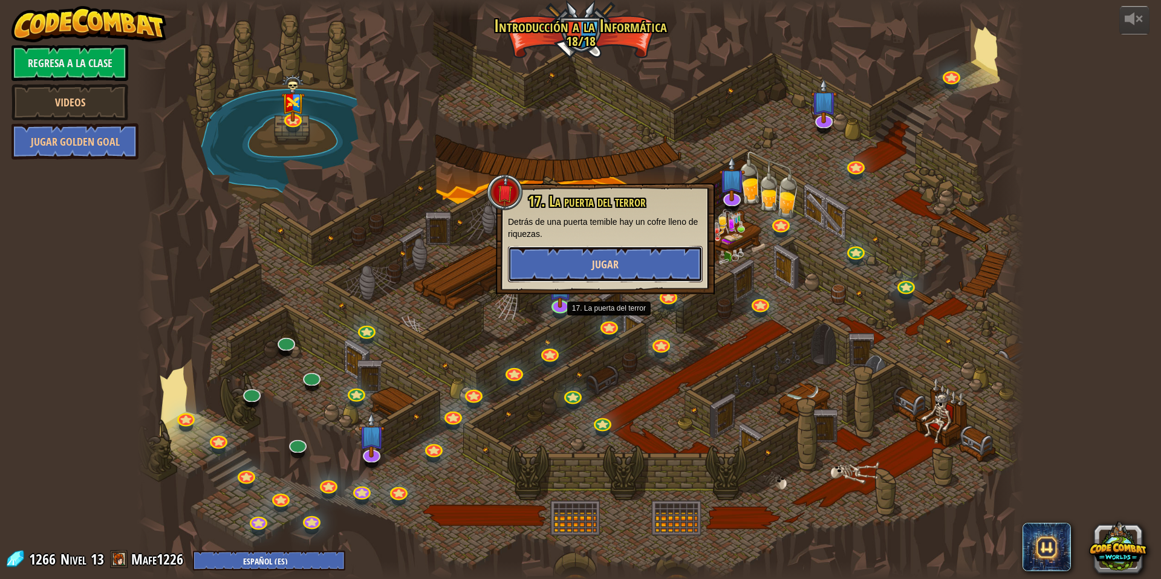
click at [613, 261] on span "Jugar" at bounding box center [605, 264] width 27 height 15
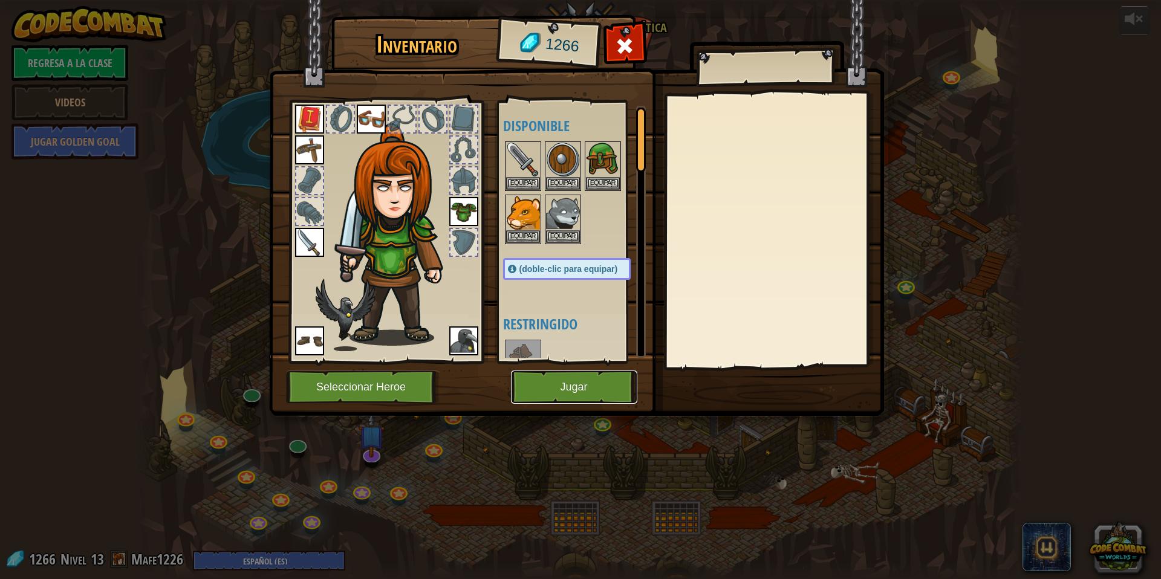
click at [556, 383] on button "Jugar" at bounding box center [574, 387] width 126 height 33
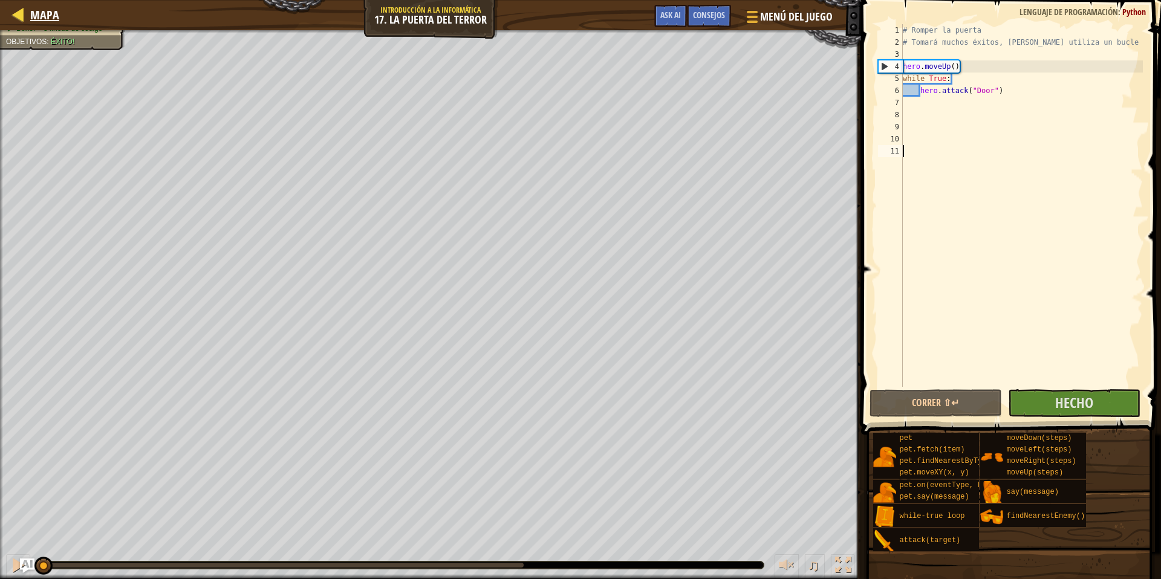
select select "es-ES"
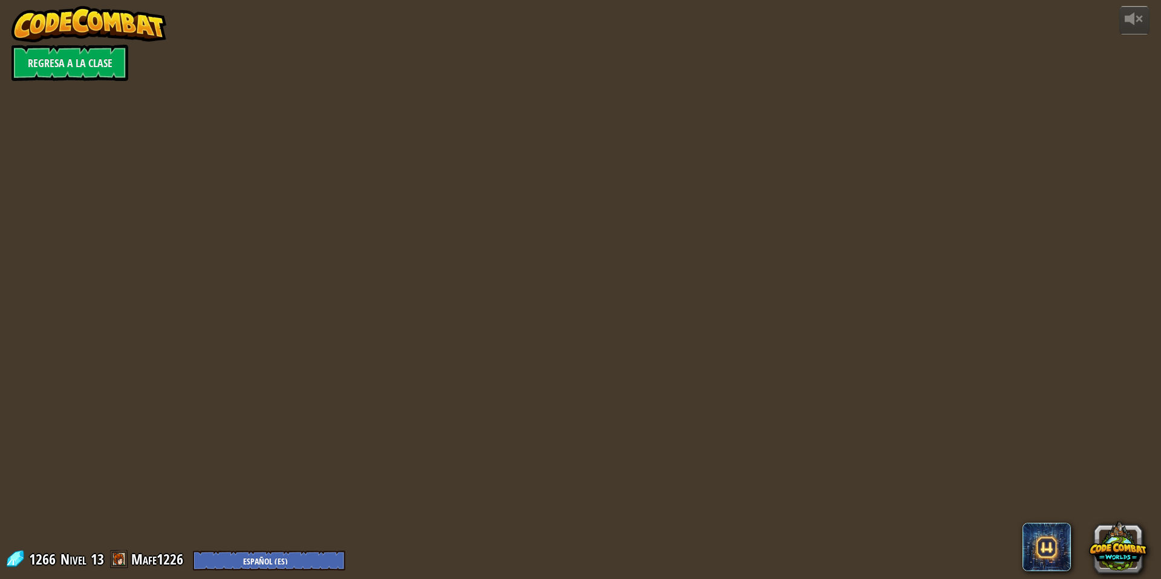
select select "es-ES"
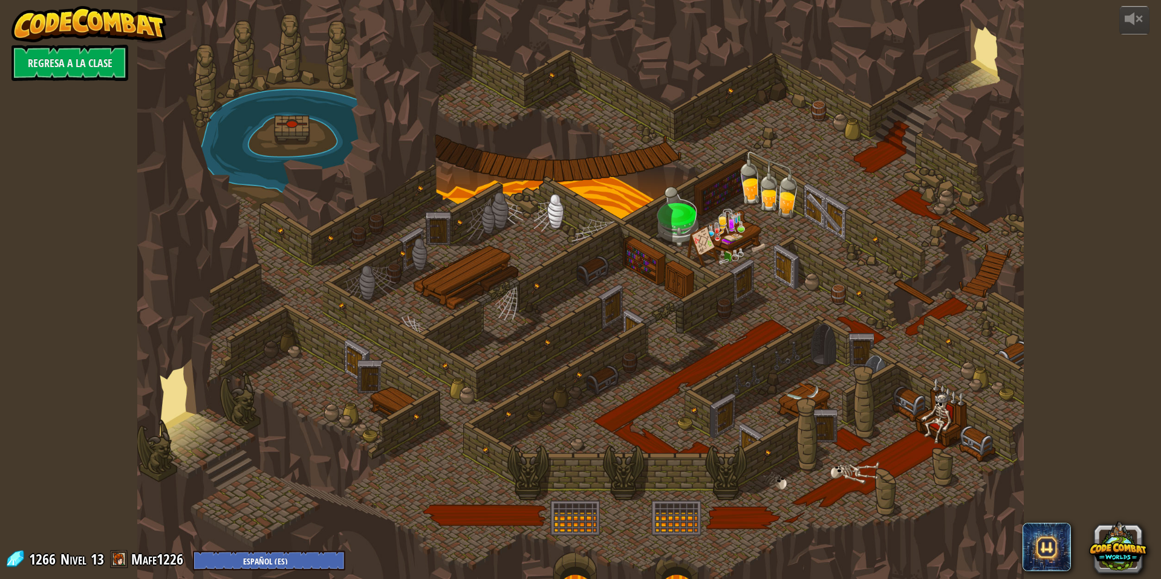
select select "es-ES"
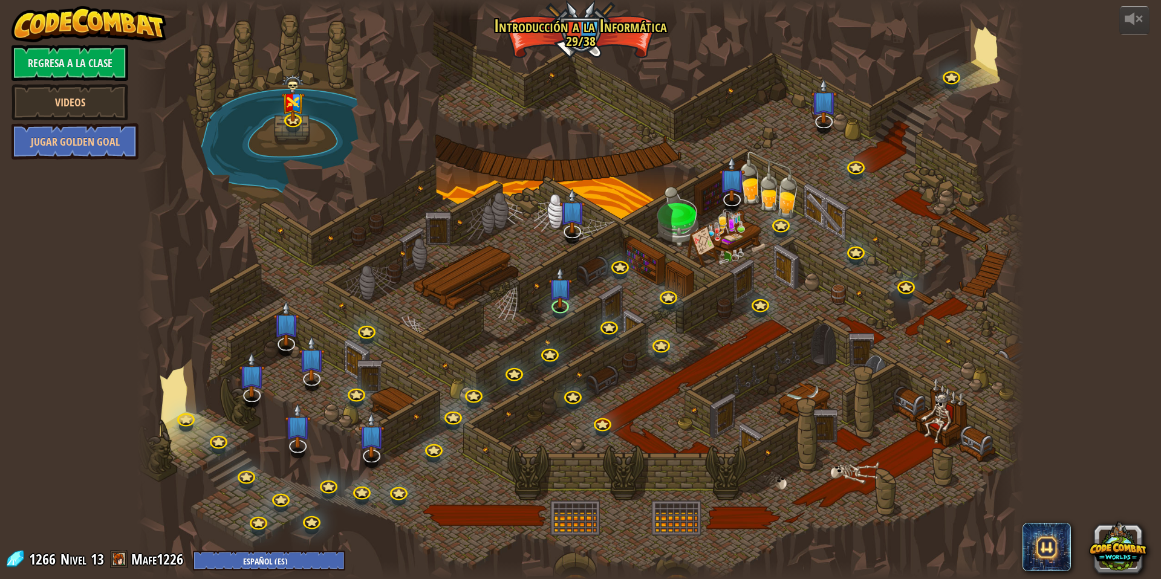
select select "es-ES"
